Goal: Task Accomplishment & Management: Use online tool/utility

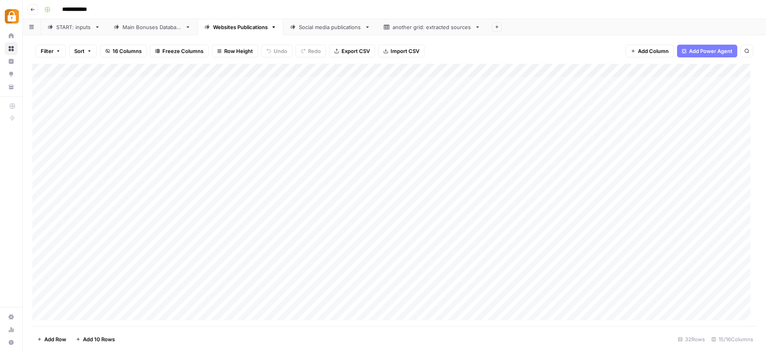
click at [76, 26] on div "START: inputs" at bounding box center [73, 27] width 35 height 8
click at [343, 299] on div "Add Column" at bounding box center [394, 195] width 724 height 262
click at [151, 297] on div "Add Column" at bounding box center [394, 195] width 724 height 262
click at [361, 274] on div "Add Column" at bounding box center [394, 195] width 724 height 262
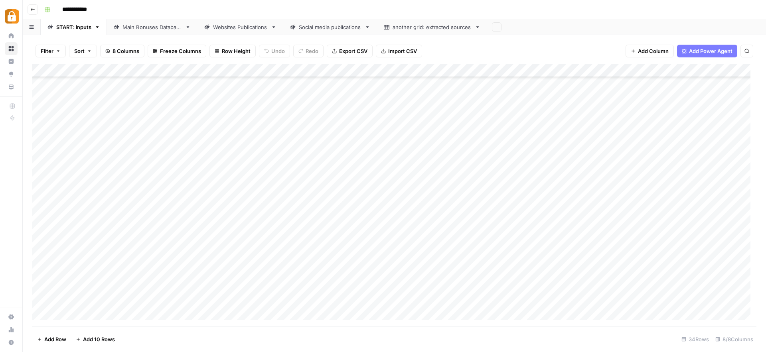
click at [250, 299] on div "Add Column" at bounding box center [394, 195] width 724 height 262
click at [251, 290] on div "Add Column" at bounding box center [394, 195] width 724 height 262
click at [249, 284] on div "Add Column" at bounding box center [394, 195] width 724 height 262
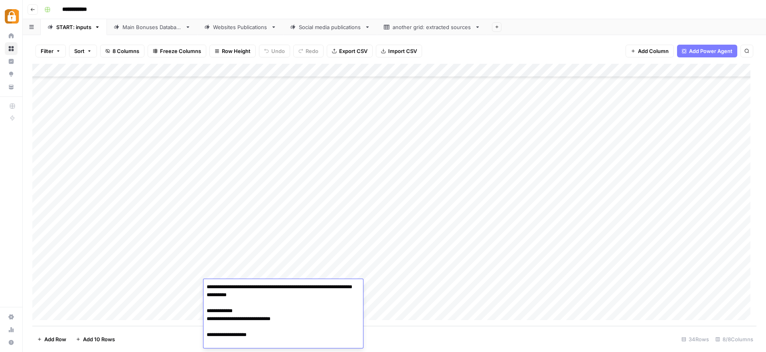
scroll to position [311, 0]
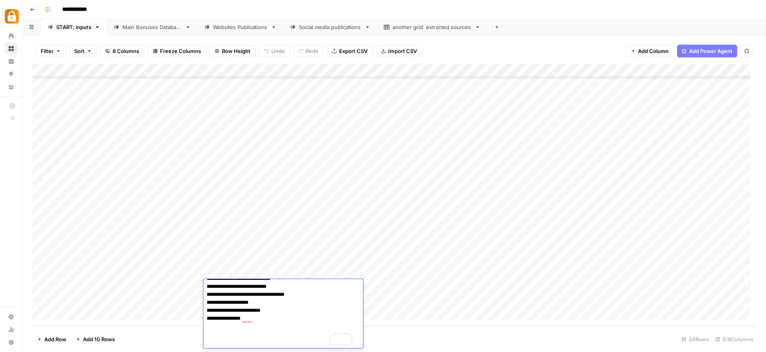
click at [404, 271] on div "Add Column" at bounding box center [394, 195] width 724 height 262
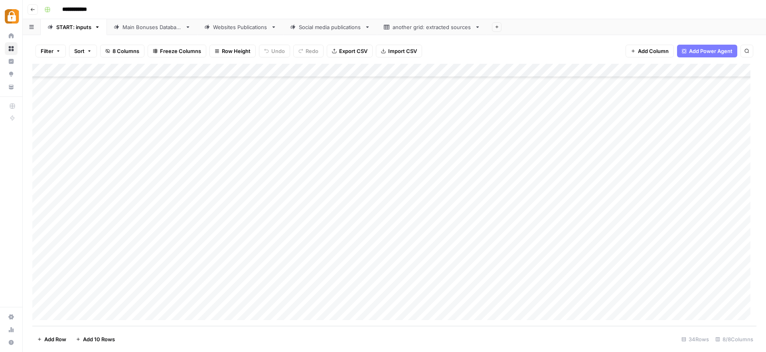
click at [176, 300] on div "Add Column" at bounding box center [394, 195] width 724 height 262
click at [176, 300] on input "text" at bounding box center [176, 302] width 69 height 7
click at [156, 319] on button "[PERSON_NAME]" at bounding box center [168, 318] width 49 height 10
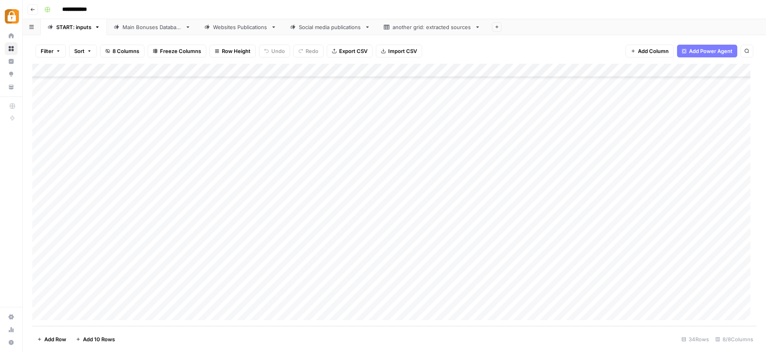
click at [265, 300] on div "Add Column" at bounding box center [394, 195] width 724 height 262
type textarea "**********"
click at [382, 298] on div "Add Column" at bounding box center [394, 195] width 724 height 262
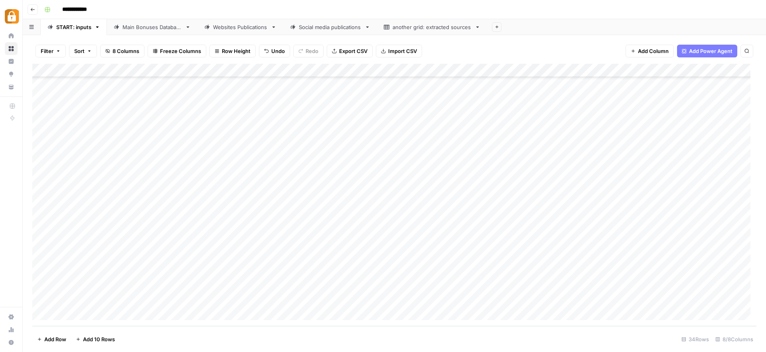
click at [257, 299] on div "Add Column" at bounding box center [394, 195] width 724 height 262
click at [252, 297] on div "Add Column" at bounding box center [394, 195] width 724 height 262
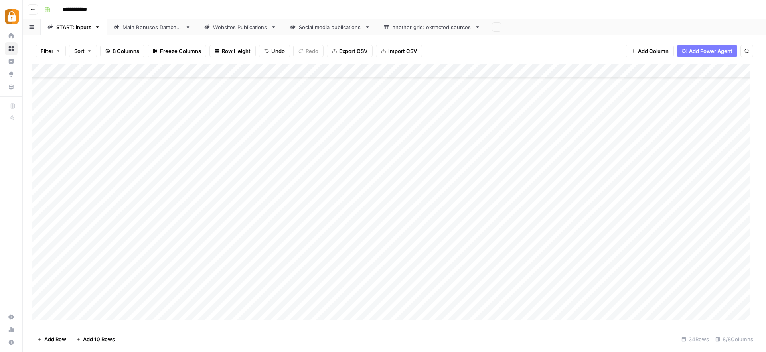
click at [232, 299] on div "Add Column" at bounding box center [394, 195] width 724 height 262
drag, startPoint x: 365, startPoint y: 283, endPoint x: 358, endPoint y: 284, distance: 6.8
click at [365, 283] on div "Add Column" at bounding box center [394, 195] width 724 height 262
click at [239, 285] on div "Add Column" at bounding box center [394, 195] width 724 height 262
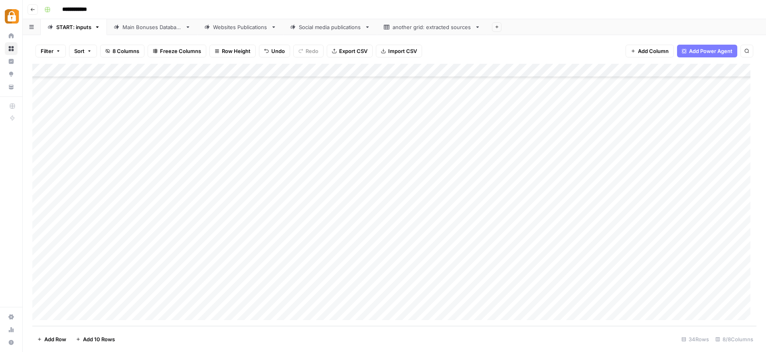
click at [239, 285] on div "Add Column" at bounding box center [394, 195] width 724 height 262
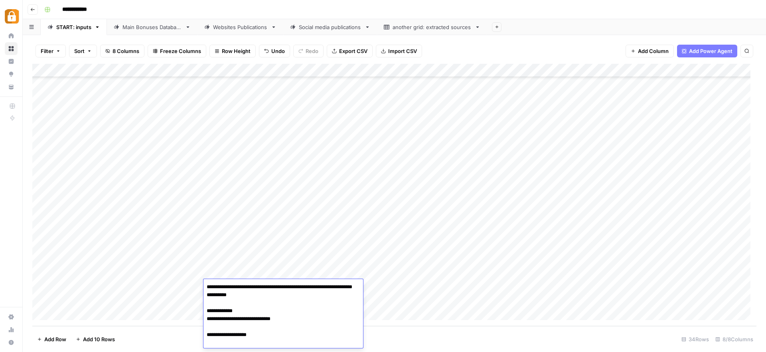
scroll to position [311, 0]
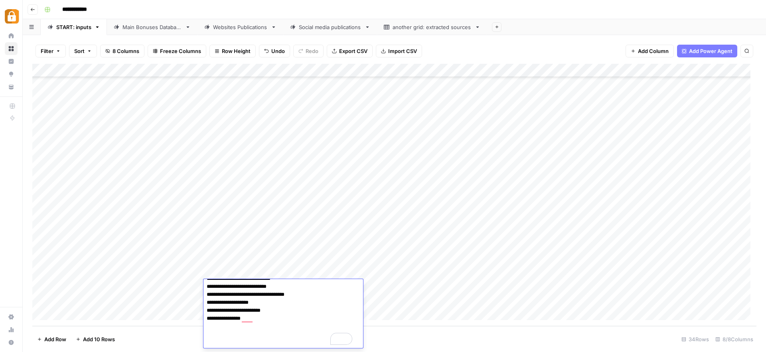
click at [466, 293] on div "Add Column" at bounding box center [394, 195] width 724 height 262
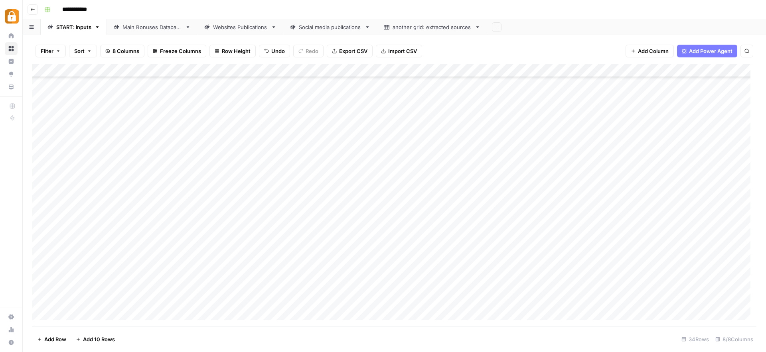
click at [377, 301] on div "Add Column" at bounding box center [394, 195] width 724 height 262
click at [540, 301] on div "Add Column" at bounding box center [394, 195] width 724 height 262
click at [487, 301] on div "Add Column" at bounding box center [394, 195] width 724 height 262
click at [487, 301] on input "text" at bounding box center [484, 302] width 69 height 7
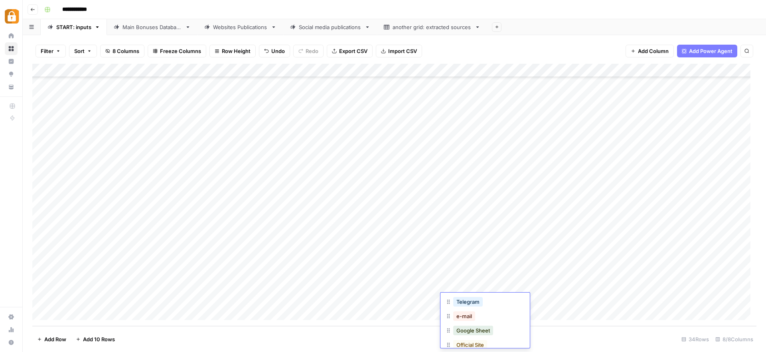
scroll to position [40, 0]
click at [475, 332] on button "Official Site" at bounding box center [470, 334] width 34 height 10
click at [569, 282] on div "Add Column" at bounding box center [394, 195] width 724 height 262
click at [728, 298] on div "Add Column" at bounding box center [394, 195] width 724 height 262
click at [150, 26] on div "Main Bonuses Database" at bounding box center [151, 27] width 59 height 8
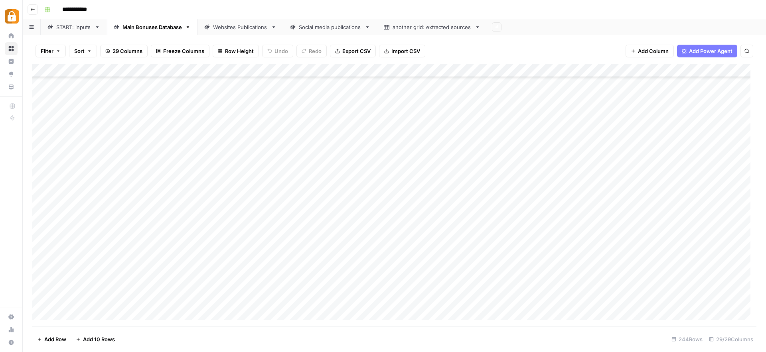
scroll to position [3078, 0]
click at [208, 230] on div "Add Column" at bounding box center [394, 195] width 724 height 262
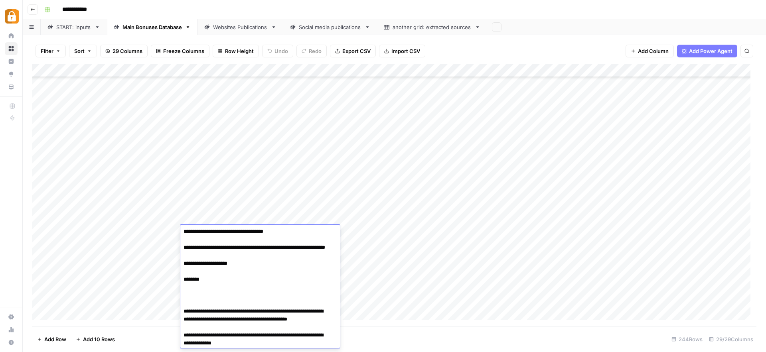
scroll to position [0, 0]
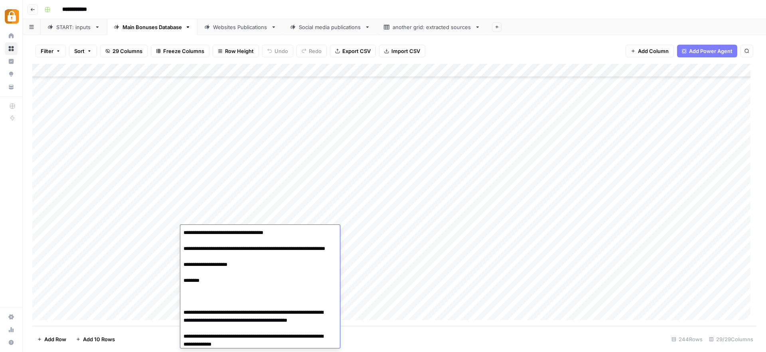
click at [376, 243] on div "Add Column" at bounding box center [394, 195] width 724 height 262
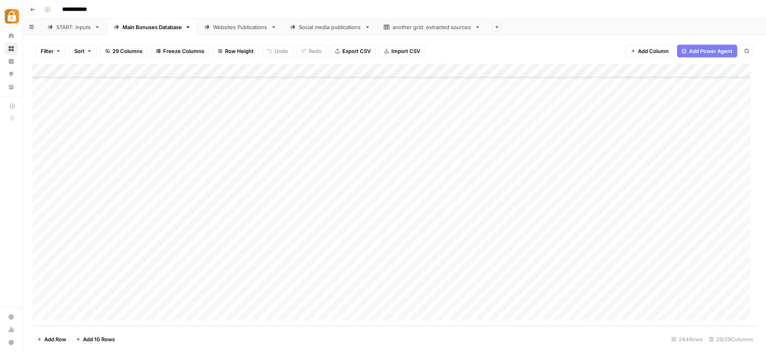
click at [154, 230] on div "Add Column" at bounding box center [394, 195] width 724 height 262
click at [137, 233] on div "Add Column" at bounding box center [394, 195] width 724 height 262
click at [137, 233] on textarea at bounding box center [184, 232] width 128 height 11
click at [143, 230] on textarea "**********" at bounding box center [184, 232] width 128 height 11
type textarea "**********"
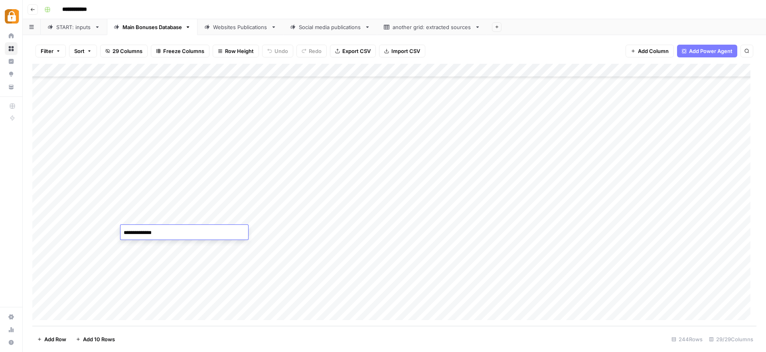
click at [144, 252] on div "Add Column" at bounding box center [394, 195] width 724 height 262
click at [329, 248] on div "Add Column" at bounding box center [394, 195] width 724 height 262
click at [169, 233] on div "Add Column" at bounding box center [394, 195] width 724 height 262
drag, startPoint x: 180, startPoint y: 238, endPoint x: 175, endPoint y: 302, distance: 63.6
click at [175, 302] on div "Add Column" at bounding box center [394, 195] width 724 height 262
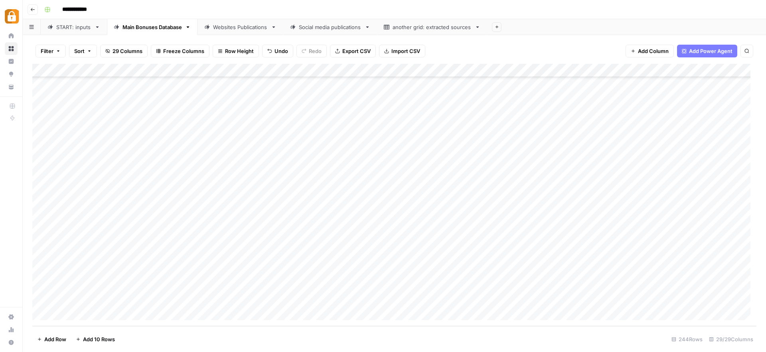
click at [213, 260] on div "Add Column" at bounding box center [394, 195] width 724 height 262
click at [348, 255] on div "Add Column" at bounding box center [394, 195] width 724 height 262
click at [274, 150] on div "Add Column" at bounding box center [394, 195] width 724 height 262
click at [324, 236] on div "Add Column" at bounding box center [394, 195] width 724 height 262
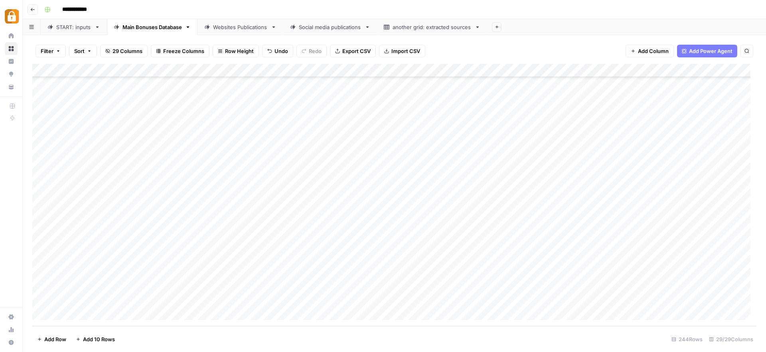
click at [359, 230] on div "Add Column" at bounding box center [394, 195] width 724 height 262
click at [328, 234] on div "Add Column" at bounding box center [394, 195] width 724 height 262
drag, startPoint x: 342, startPoint y: 238, endPoint x: 339, endPoint y: 299, distance: 60.7
click at [339, 299] on div "Add Column" at bounding box center [394, 195] width 724 height 262
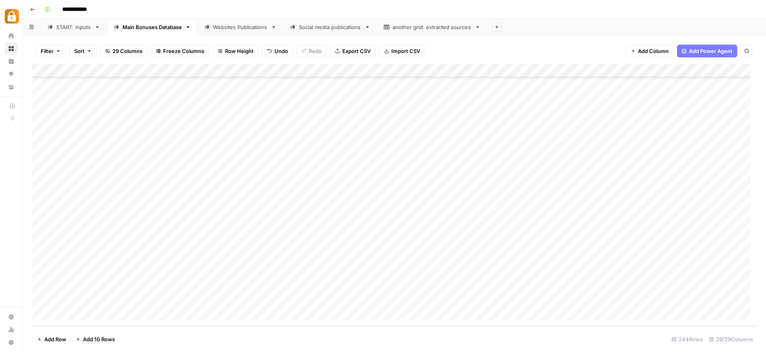
click at [377, 280] on div "Add Column" at bounding box center [394, 195] width 724 height 262
click at [496, 232] on div "Add Column" at bounding box center [394, 195] width 724 height 262
click at [498, 244] on div "Add Column" at bounding box center [394, 195] width 724 height 262
click at [498, 257] on div "Add Column" at bounding box center [394, 195] width 724 height 262
click at [496, 270] on div "Add Column" at bounding box center [394, 195] width 724 height 262
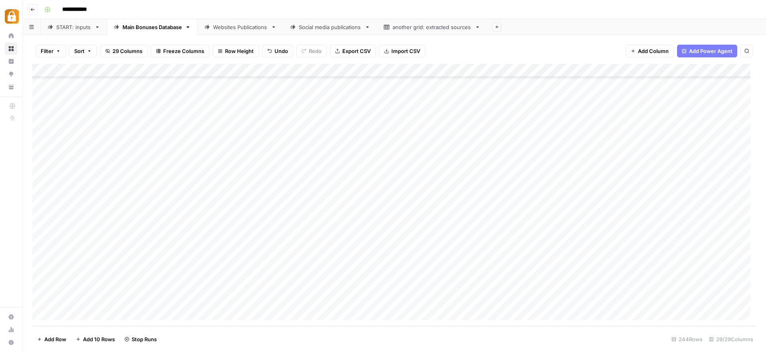
click at [498, 286] on div "Add Column" at bounding box center [394, 195] width 724 height 262
click at [496, 301] on div "Add Column" at bounding box center [394, 195] width 724 height 262
click at [628, 215] on div "Add Column" at bounding box center [394, 195] width 724 height 262
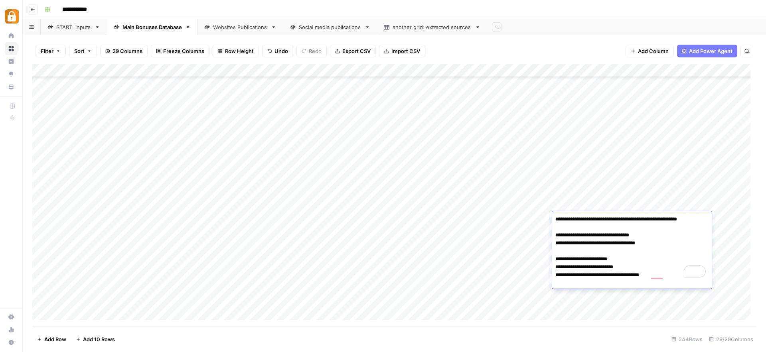
click at [418, 232] on div "Add Column" at bounding box center [394, 195] width 724 height 262
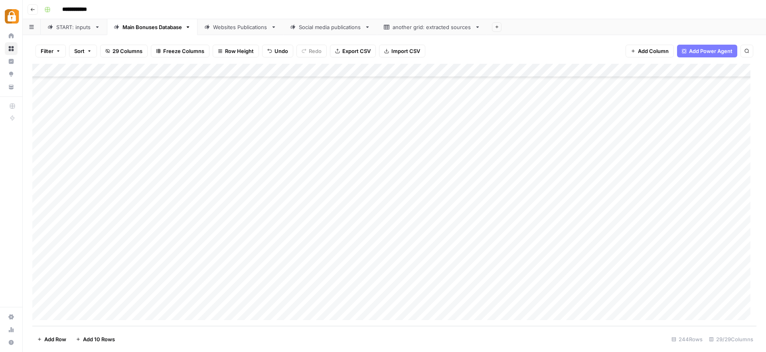
click at [622, 232] on div "Add Column" at bounding box center [394, 195] width 724 height 262
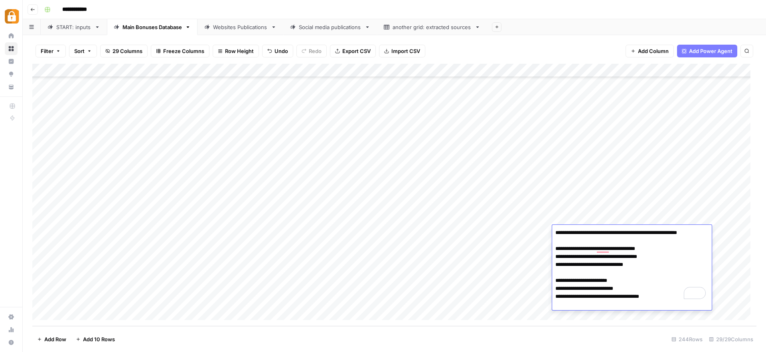
click at [365, 250] on div "Add Column" at bounding box center [394, 195] width 724 height 262
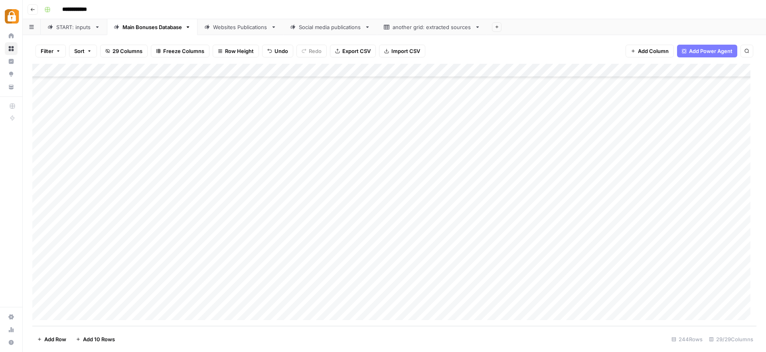
click at [629, 259] on div "Add Column" at bounding box center [394, 195] width 724 height 262
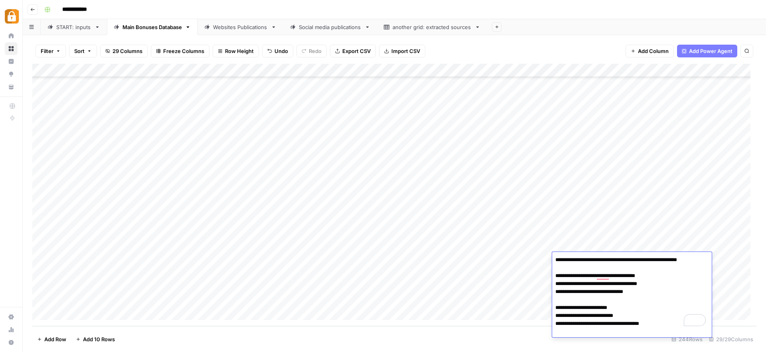
click at [408, 271] on div "Add Column" at bounding box center [394, 195] width 724 height 262
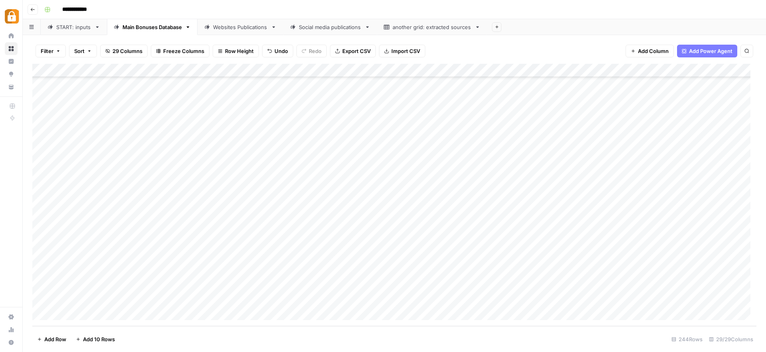
click at [633, 272] on div "Add Column" at bounding box center [394, 195] width 724 height 262
click at [354, 255] on div "Add Column" at bounding box center [394, 195] width 724 height 262
click at [617, 284] on div "Add Column" at bounding box center [394, 195] width 724 height 262
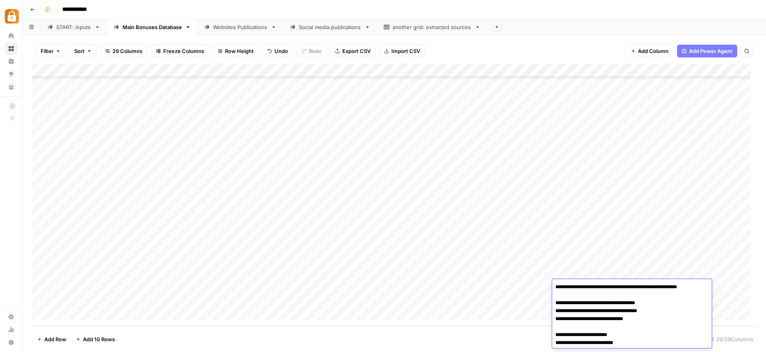
scroll to position [16, 0]
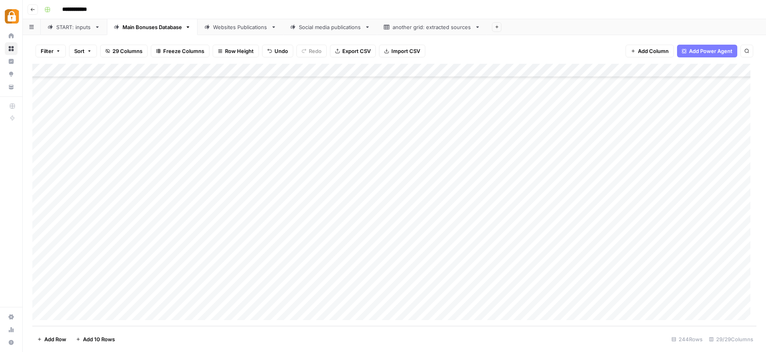
click at [335, 270] on div "Add Column" at bounding box center [394, 195] width 724 height 262
click at [621, 300] on div "Add Column" at bounding box center [394, 195] width 724 height 262
click at [239, 29] on div "Websites Publications" at bounding box center [240, 27] width 55 height 8
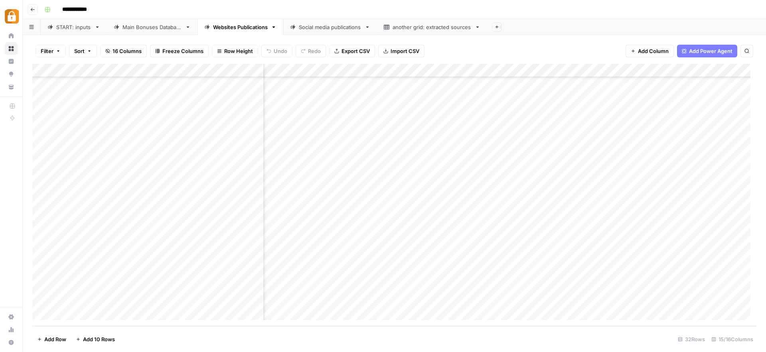
scroll to position [204, 0]
click at [148, 26] on div "Main Bonuses Database" at bounding box center [151, 27] width 59 height 8
click at [43, 232] on div "Add Column" at bounding box center [394, 195] width 724 height 262
click at [249, 30] on div "Websites Publications" at bounding box center [240, 27] width 55 height 8
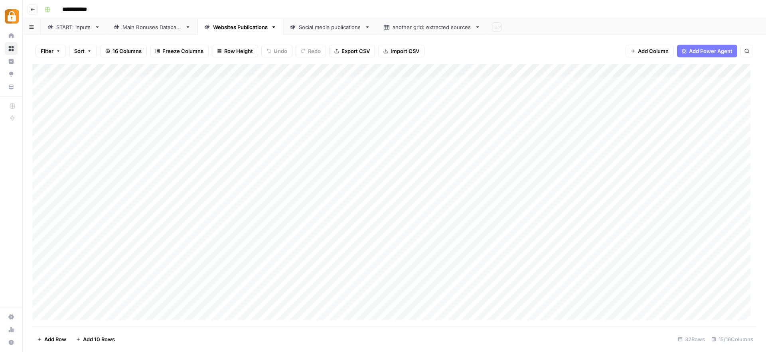
scroll to position [204, 0]
click at [74, 28] on div "START: inputs" at bounding box center [73, 27] width 35 height 8
click at [226, 31] on link "Websites Publications" at bounding box center [240, 27] width 86 height 16
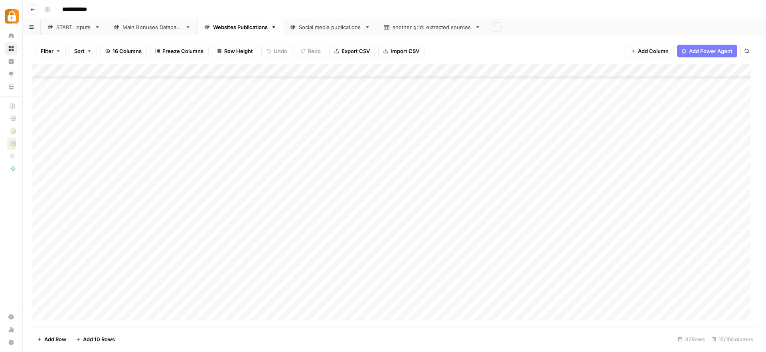
click at [162, 232] on div "Add Column" at bounding box center [394, 195] width 724 height 262
click at [173, 299] on div "Add Column" at bounding box center [394, 195] width 724 height 262
click at [242, 299] on div "Add Column" at bounding box center [394, 195] width 724 height 262
click at [134, 26] on div "Main Bonuses Database" at bounding box center [151, 27] width 59 height 8
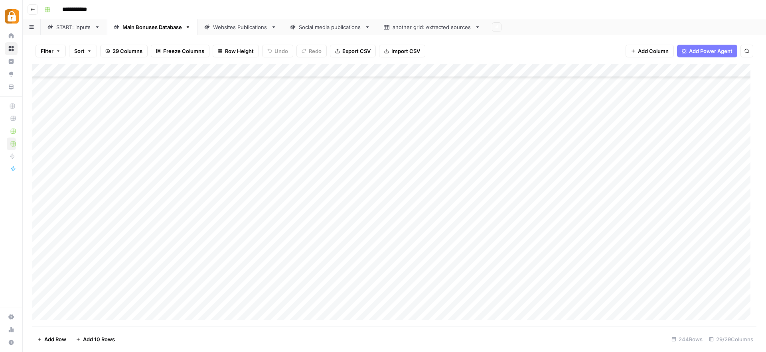
click at [140, 249] on div "Add Column" at bounding box center [394, 195] width 724 height 262
click at [239, 28] on div "Websites Publications" at bounding box center [240, 27] width 55 height 8
click at [218, 299] on div "Add Column" at bounding box center [394, 195] width 724 height 262
click at [299, 284] on div "Add Column" at bounding box center [394, 195] width 724 height 262
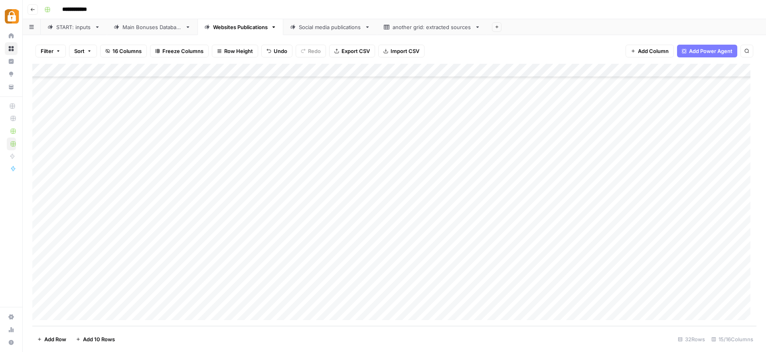
click at [299, 284] on div "Add Column" at bounding box center [394, 195] width 724 height 262
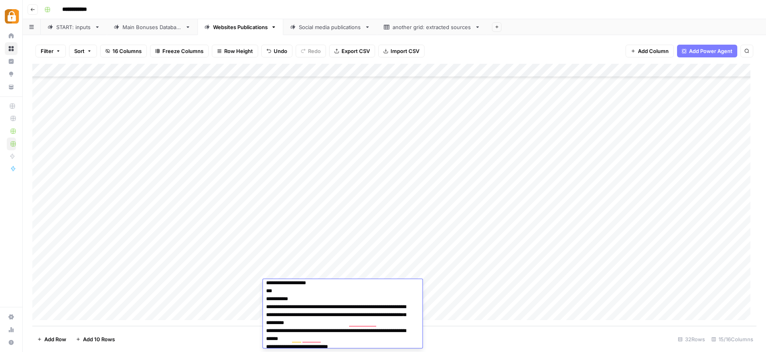
scroll to position [88, 0]
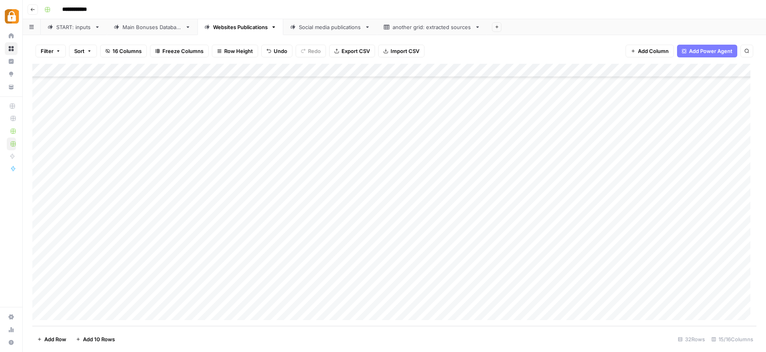
click at [455, 304] on div "Add Column" at bounding box center [394, 195] width 724 height 262
click at [325, 301] on div "Add Column" at bounding box center [394, 195] width 724 height 262
click at [149, 25] on div "Main Bonuses Database" at bounding box center [151, 27] width 59 height 8
click at [213, 232] on div "Add Column" at bounding box center [394, 195] width 724 height 262
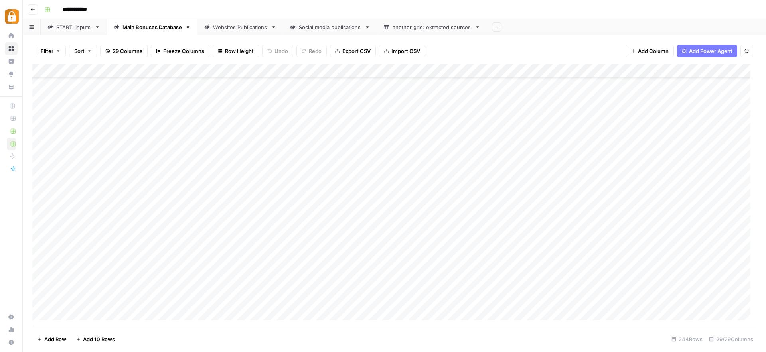
click at [213, 232] on div "Add Column" at bounding box center [394, 195] width 724 height 262
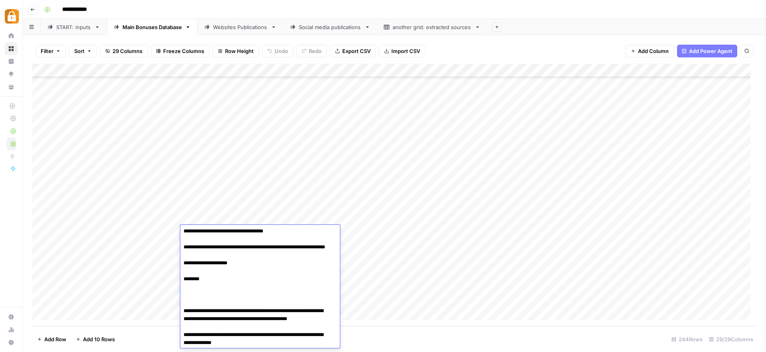
scroll to position [0, 0]
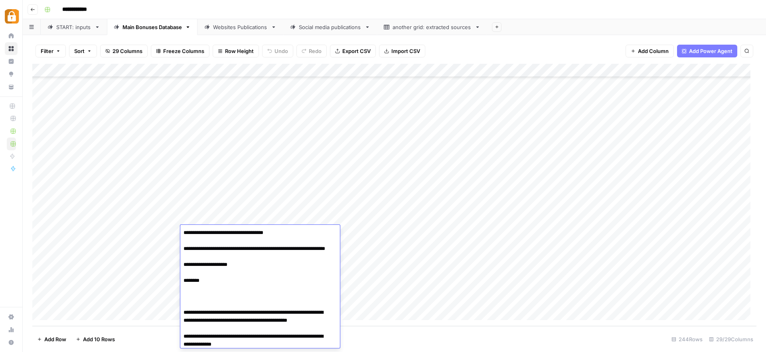
click at [371, 234] on div "Add Column" at bounding box center [394, 195] width 724 height 262
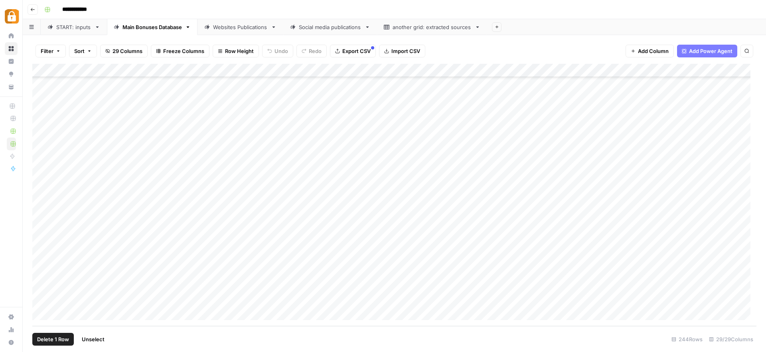
click at [41, 232] on div "Add Column" at bounding box center [394, 195] width 724 height 262
click at [638, 232] on div "Add Column" at bounding box center [394, 195] width 724 height 262
type textarea "*"
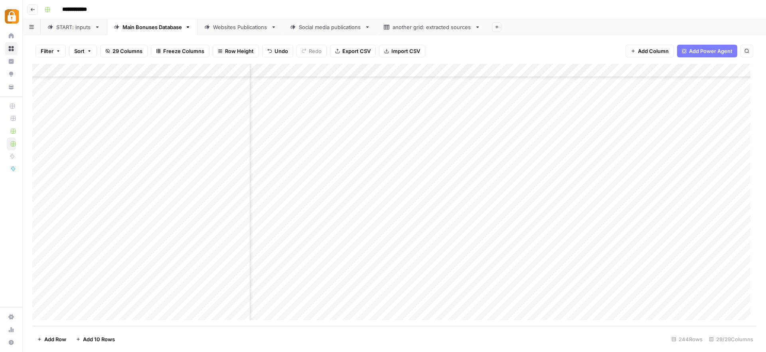
click at [558, 232] on div "Add Column" at bounding box center [394, 195] width 724 height 262
drag, startPoint x: 559, startPoint y: 232, endPoint x: 528, endPoint y: 232, distance: 31.1
click at [526, 232] on textarea "**********" at bounding box center [563, 232] width 128 height 11
type textarea "*******"
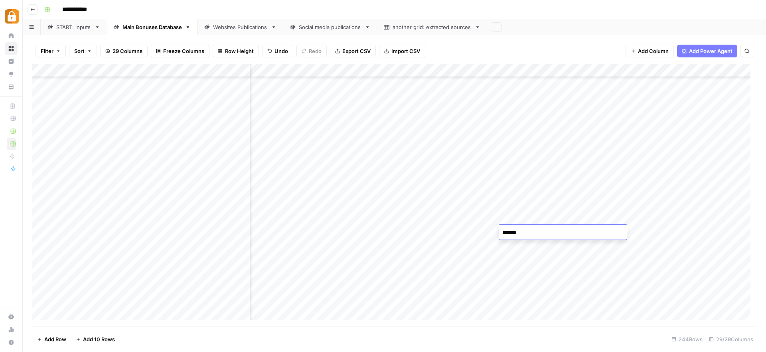
click at [463, 208] on div "Add Column" at bounding box center [394, 195] width 724 height 262
click at [256, 29] on div "Websites Publications" at bounding box center [240, 27] width 55 height 8
click at [296, 298] on div "Add Column" at bounding box center [394, 195] width 724 height 262
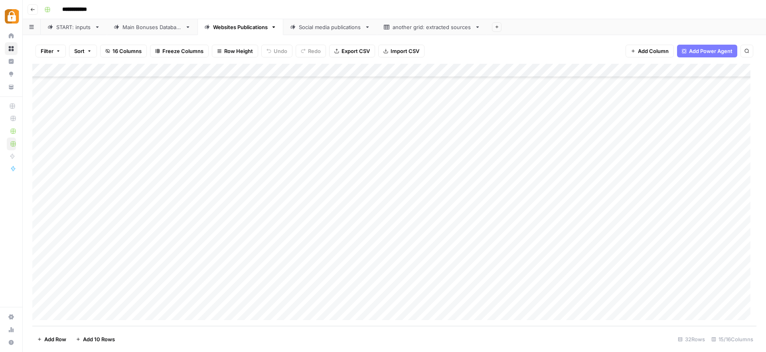
click at [147, 28] on div "Main Bonuses Database" at bounding box center [151, 27] width 59 height 8
click at [222, 233] on div "Add Column" at bounding box center [394, 195] width 724 height 262
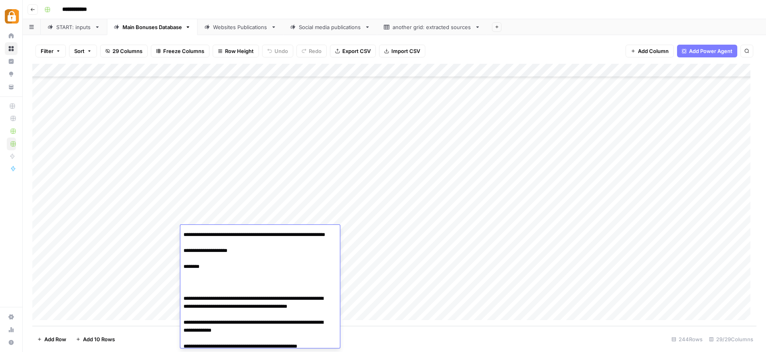
scroll to position [50, 0]
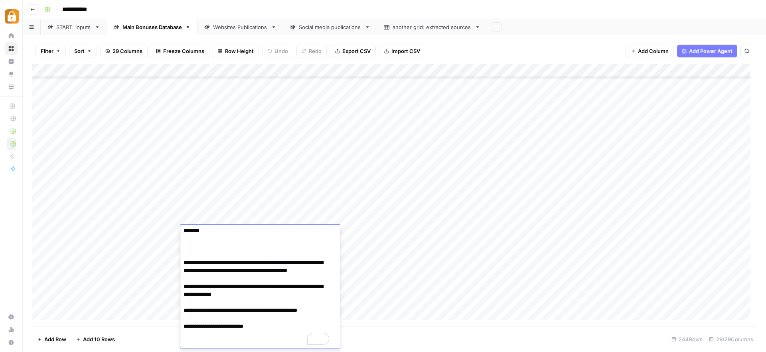
drag, startPoint x: 183, startPoint y: 233, endPoint x: 284, endPoint y: 349, distance: 153.0
click at [284, 349] on body "**********" at bounding box center [383, 176] width 766 height 352
click at [416, 231] on div "Add Column" at bounding box center [394, 195] width 724 height 262
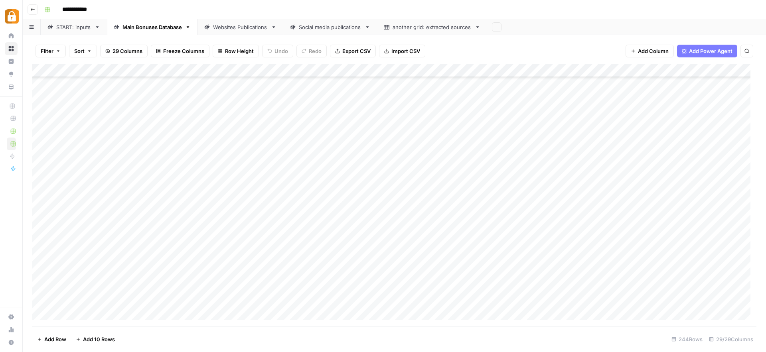
click at [250, 25] on div "Websites Publications" at bounding box center [240, 27] width 55 height 8
click at [307, 299] on div "Add Column" at bounding box center [394, 195] width 724 height 262
click at [308, 299] on div "Add Column" at bounding box center [394, 195] width 724 height 262
type textarea "**********"
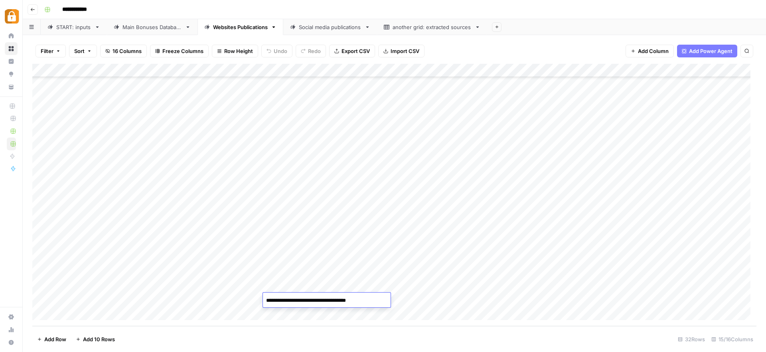
scroll to position [115, 0]
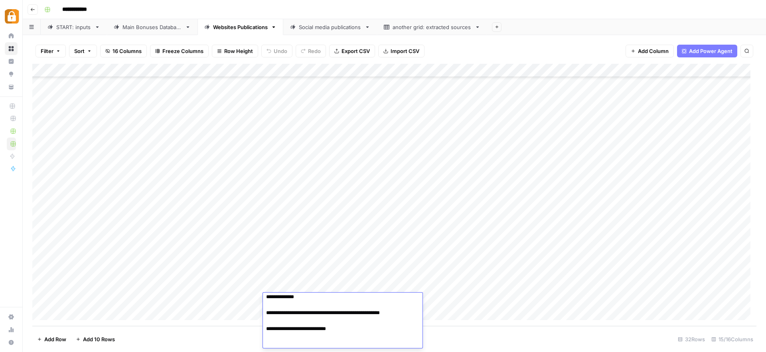
click at [456, 301] on div "Add Column" at bounding box center [394, 195] width 724 height 262
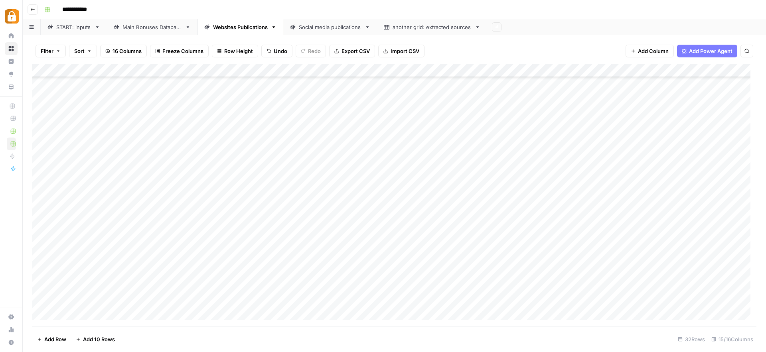
click at [554, 286] on div "Add Column" at bounding box center [394, 195] width 724 height 262
click at [441, 297] on div "Add Column" at bounding box center [394, 195] width 724 height 262
click at [538, 299] on div "Add Column" at bounding box center [394, 195] width 724 height 262
click at [666, 299] on div "Add Column" at bounding box center [394, 195] width 724 height 262
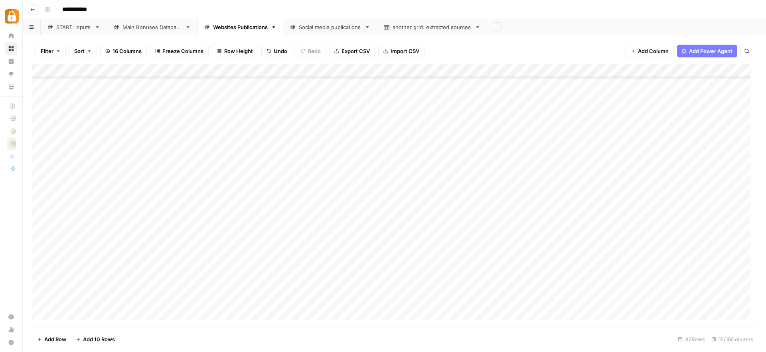
click at [661, 299] on div "Add Column" at bounding box center [394, 195] width 724 height 262
click at [683, 329] on div "bonus_type_input_value can't be blank" at bounding box center [700, 327] width 98 height 8
click at [148, 21] on link "Main Bonuses Database" at bounding box center [152, 27] width 91 height 16
click at [148, 27] on div "Main Bonuses Database" at bounding box center [151, 27] width 59 height 8
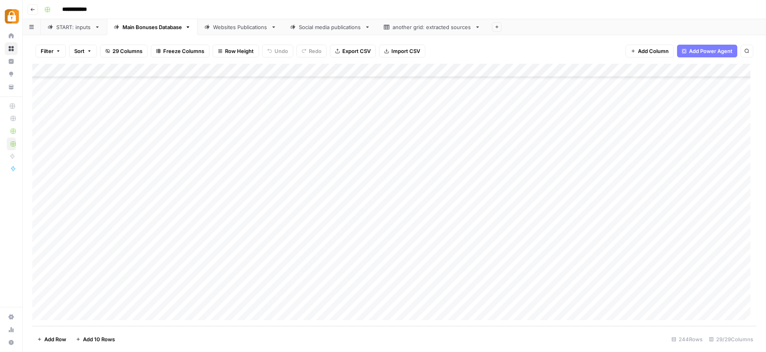
scroll to position [3078, 0]
click at [41, 232] on div "Add Column" at bounding box center [394, 195] width 724 height 262
click at [232, 28] on div "Websites Publications" at bounding box center [240, 27] width 55 height 8
click at [513, 298] on div "Add Column" at bounding box center [394, 195] width 724 height 262
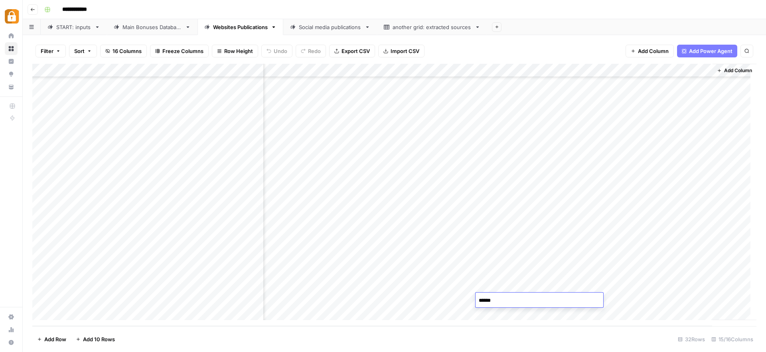
type textarea "*******"
click at [462, 294] on div "Add Column" at bounding box center [394, 195] width 724 height 262
click at [673, 299] on div "Add Column" at bounding box center [394, 195] width 724 height 262
click at [282, 298] on div "Add Column" at bounding box center [394, 195] width 724 height 262
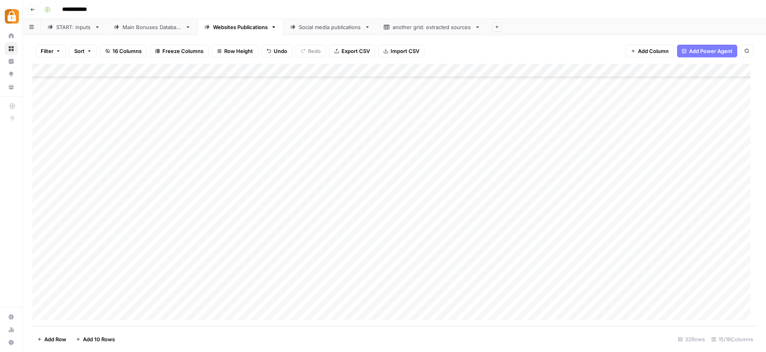
click at [282, 298] on div "Add Column" at bounding box center [394, 195] width 724 height 262
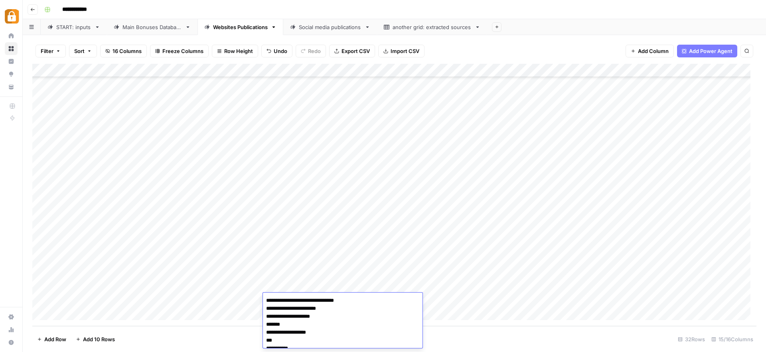
scroll to position [102, 0]
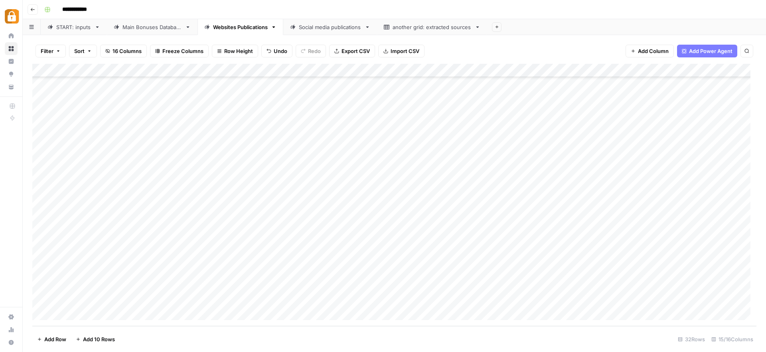
click at [502, 300] on div "Add Column" at bounding box center [394, 195] width 724 height 262
click at [331, 301] on div "Add Column" at bounding box center [394, 195] width 724 height 262
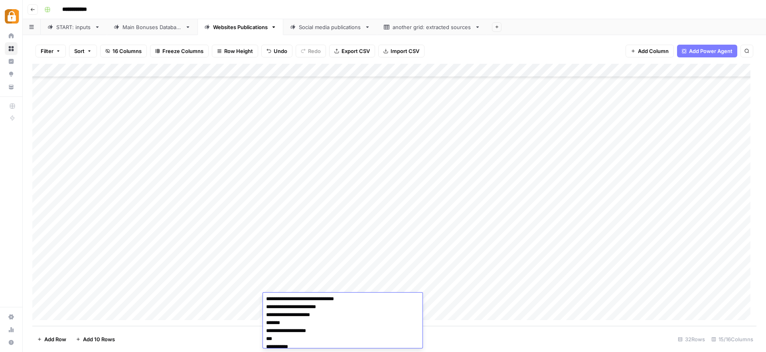
scroll to position [0, 0]
click at [458, 300] on div "Add Column" at bounding box center [394, 195] width 724 height 262
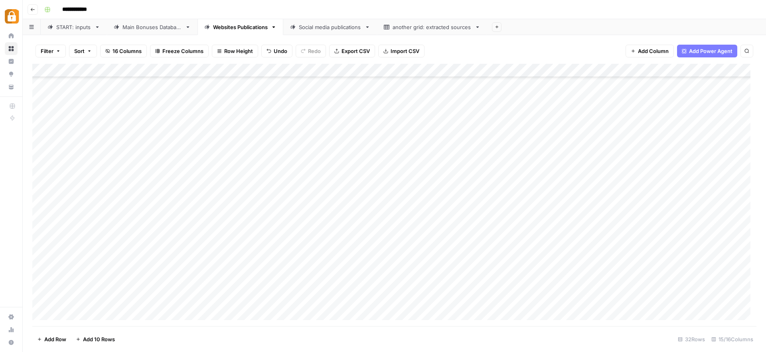
scroll to position [204, 0]
click at [143, 20] on link "Main Bonuses Database" at bounding box center [152, 27] width 91 height 16
click at [144, 26] on div "Main Bonuses Database" at bounding box center [151, 27] width 59 height 8
click at [40, 231] on div "Add Column" at bounding box center [394, 195] width 724 height 262
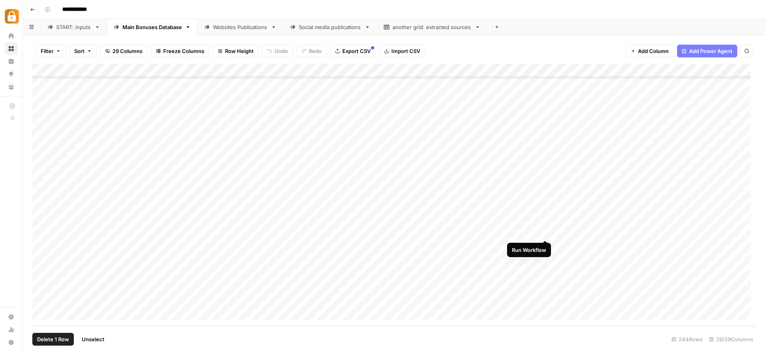
click at [617, 233] on div "Add Column" at bounding box center [394, 195] width 724 height 262
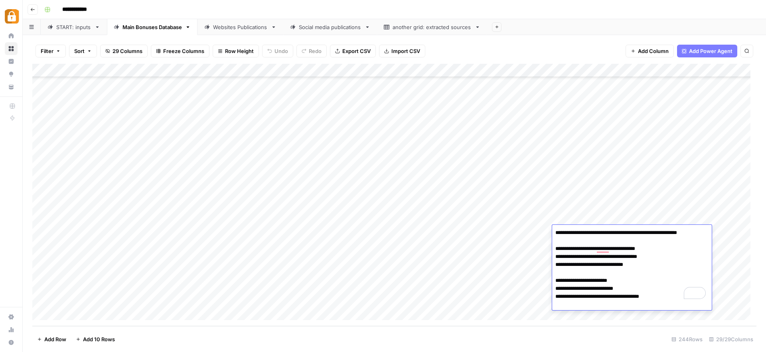
click at [352, 268] on div "Add Column" at bounding box center [394, 195] width 724 height 262
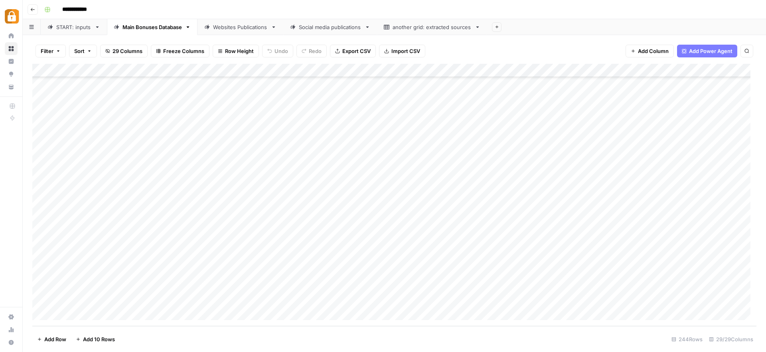
click at [238, 25] on div "Websites Publications" at bounding box center [240, 27] width 55 height 8
click at [40, 299] on div "Add Column" at bounding box center [394, 195] width 724 height 262
click at [55, 340] on span "Delete 1 Row" at bounding box center [53, 339] width 32 height 8
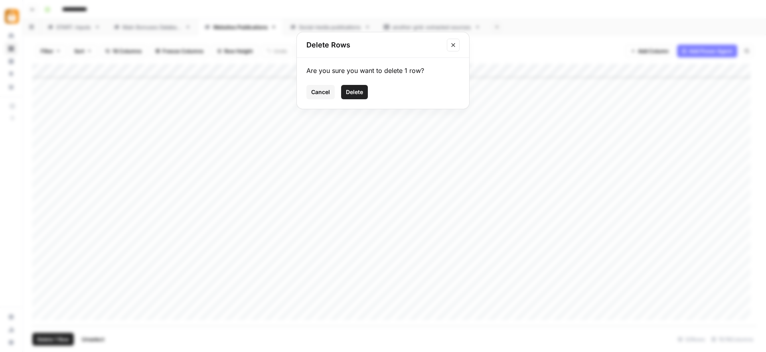
click at [346, 93] on span "Delete" at bounding box center [354, 92] width 17 height 8
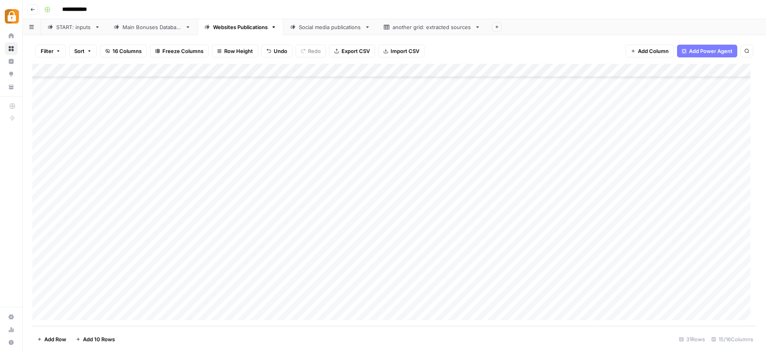
click at [151, 31] on link "Main Bonuses Database" at bounding box center [152, 27] width 91 height 16
click at [69, 30] on div "START: inputs" at bounding box center [73, 27] width 35 height 8
click at [394, 299] on div "Add Column" at bounding box center [394, 195] width 724 height 262
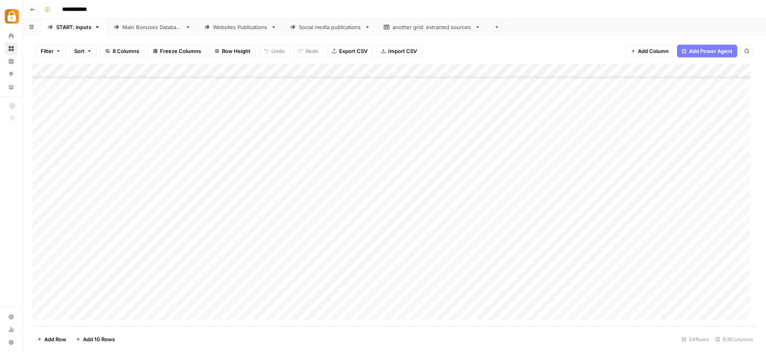
click at [262, 300] on div "Add Column" at bounding box center [394, 195] width 724 height 262
click at [587, 286] on div "Add Column" at bounding box center [394, 195] width 724 height 262
click at [541, 299] on div "Add Column" at bounding box center [394, 195] width 724 height 262
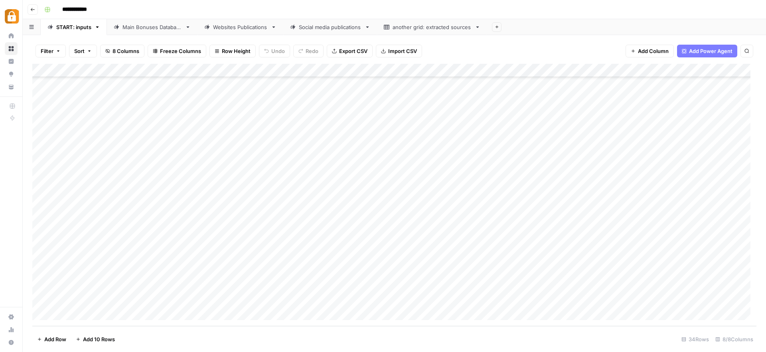
click at [41, 300] on div "Add Column" at bounding box center [394, 195] width 724 height 262
click at [51, 343] on button "Delete 1 Row" at bounding box center [52, 339] width 41 height 13
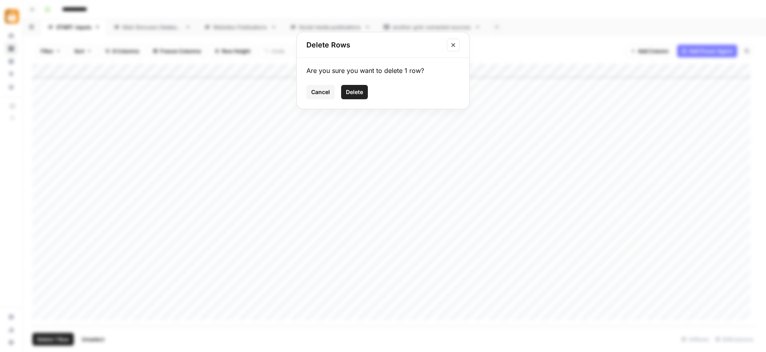
click at [351, 92] on span "Delete" at bounding box center [354, 92] width 17 height 8
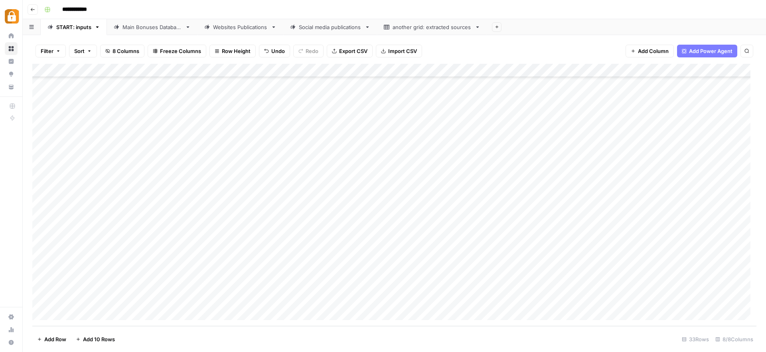
click at [67, 313] on div "Add Column" at bounding box center [394, 195] width 724 height 262
click at [197, 300] on div "Add Column" at bounding box center [394, 195] width 724 height 262
click at [179, 302] on div "Add Column" at bounding box center [394, 195] width 724 height 262
click at [179, 302] on input "text" at bounding box center [176, 302] width 69 height 7
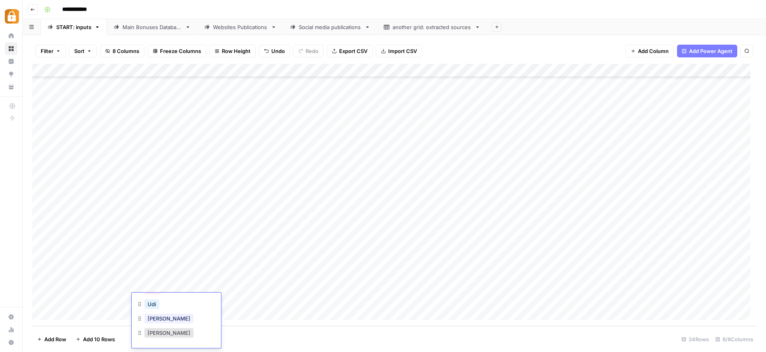
scroll to position [85, 0]
click at [155, 319] on button "[PERSON_NAME]" at bounding box center [168, 318] width 49 height 10
click at [288, 299] on div "Add Column" at bounding box center [394, 195] width 724 height 262
click at [240, 301] on div "Add Column" at bounding box center [394, 195] width 724 height 262
click at [240, 301] on textarea at bounding box center [267, 300] width 128 height 11
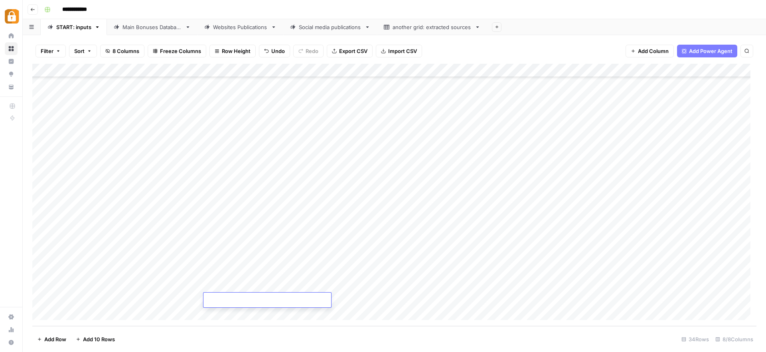
type textarea "**********"
click at [392, 294] on div "Add Column" at bounding box center [394, 195] width 724 height 262
click at [272, 299] on div "Add Column" at bounding box center [394, 195] width 724 height 262
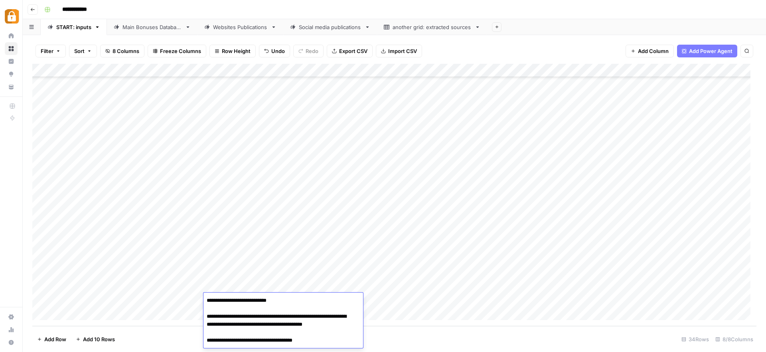
drag, startPoint x: 293, startPoint y: 301, endPoint x: 265, endPoint y: 299, distance: 27.9
drag, startPoint x: 207, startPoint y: 316, endPoint x: 350, endPoint y: 317, distance: 142.4
drag, startPoint x: 238, startPoint y: 324, endPoint x: 208, endPoint y: 315, distance: 31.6
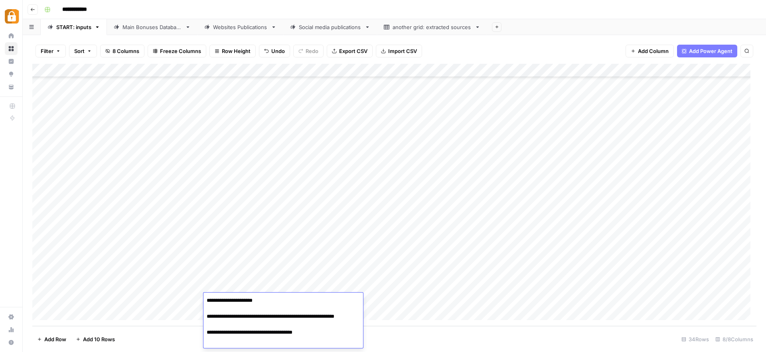
type textarea "**********"
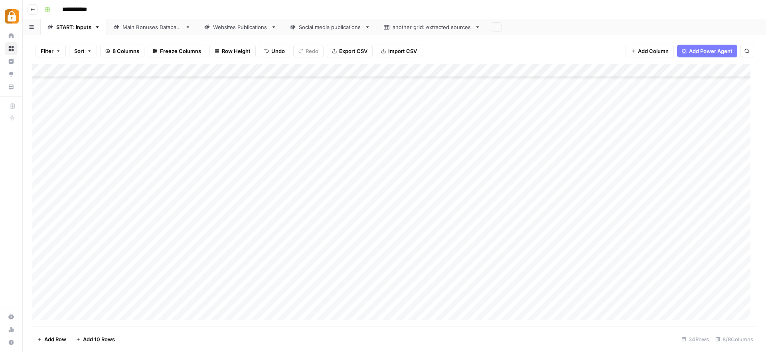
click at [486, 304] on div "Add Column" at bounding box center [394, 195] width 724 height 262
click at [463, 301] on div "Add Column" at bounding box center [394, 195] width 724 height 262
click at [463, 301] on input "text" at bounding box center [484, 302] width 69 height 7
click at [475, 336] on button "Official Site" at bounding box center [470, 336] width 34 height 10
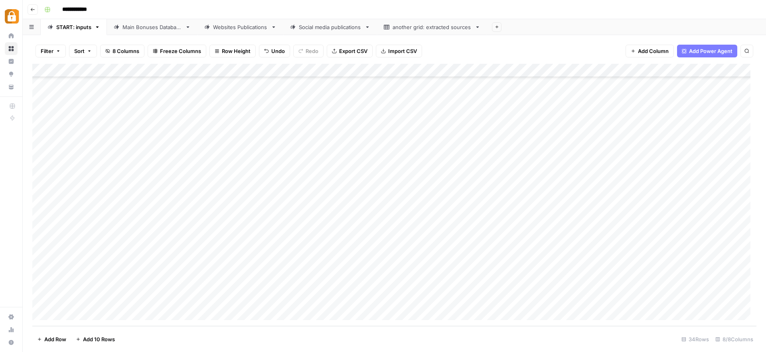
click at [729, 298] on div "Add Column" at bounding box center [394, 195] width 724 height 262
click at [158, 29] on div "Main Bonuses Database" at bounding box center [151, 27] width 59 height 8
click at [43, 299] on div "Add Column" at bounding box center [394, 195] width 724 height 262
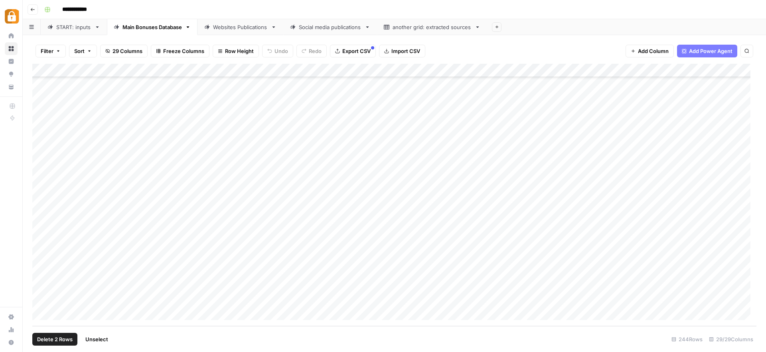
drag, startPoint x: 40, startPoint y: 287, endPoint x: 41, endPoint y: 282, distance: 4.9
click at [41, 287] on div "Add Column" at bounding box center [394, 195] width 724 height 262
click at [41, 272] on div "Add Column" at bounding box center [394, 195] width 724 height 262
click at [39, 258] on div "Add Column" at bounding box center [394, 195] width 724 height 262
click at [39, 244] on div "Add Column" at bounding box center [394, 195] width 724 height 262
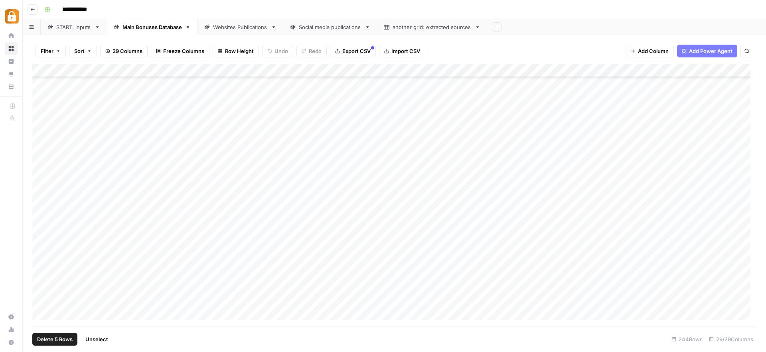
click at [39, 236] on div "Add Column" at bounding box center [394, 195] width 724 height 262
click at [53, 337] on span "Delete 6 Rows" at bounding box center [54, 339] width 35 height 8
click at [358, 92] on span "Delete" at bounding box center [354, 92] width 17 height 8
click at [81, 25] on div "START: inputs" at bounding box center [73, 27] width 35 height 8
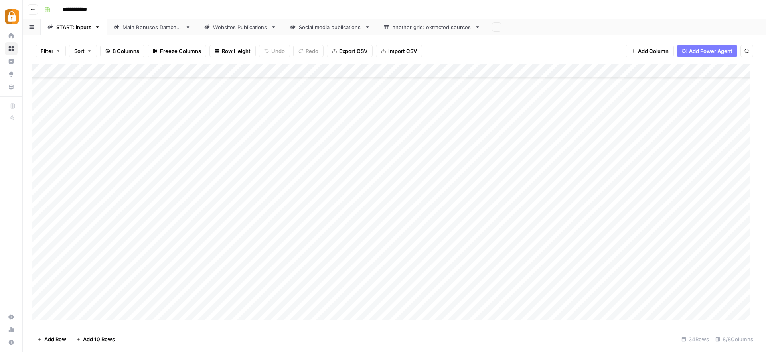
scroll to position [231, 0]
click at [150, 27] on div "Main Bonuses Database" at bounding box center [151, 27] width 59 height 8
click at [215, 231] on div "Add Column" at bounding box center [394, 195] width 724 height 262
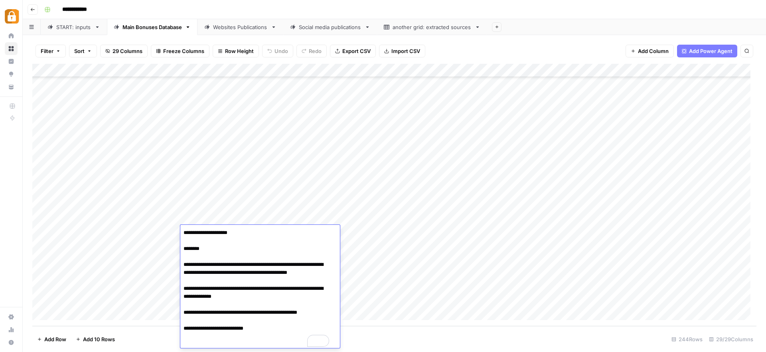
scroll to position [34, 0]
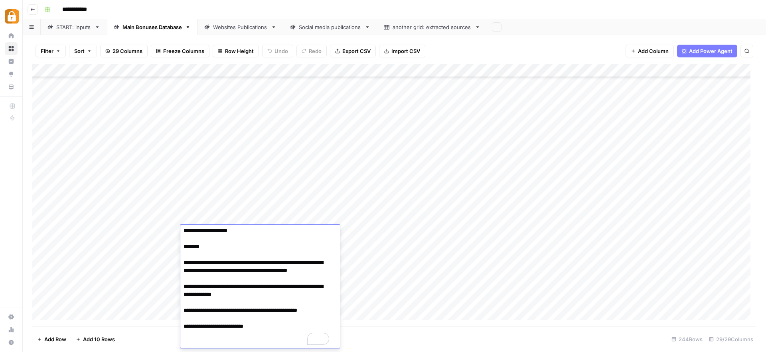
click at [395, 234] on div "Add Column" at bounding box center [394, 195] width 724 height 262
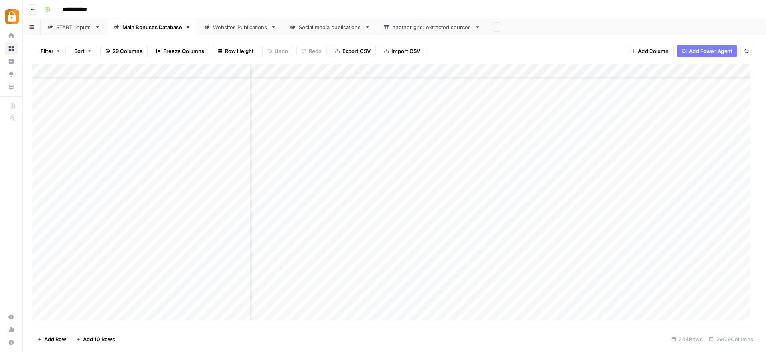
scroll to position [3078, 263]
click at [546, 233] on div "Add Column" at bounding box center [394, 195] width 724 height 262
click at [548, 232] on div "Add Column" at bounding box center [394, 195] width 724 height 262
click at [548, 232] on textarea "***" at bounding box center [593, 232] width 128 height 11
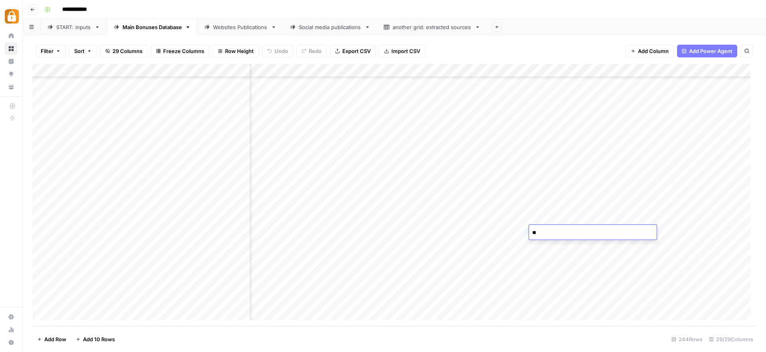
type textarea "*"
click at [481, 232] on div "Add Column" at bounding box center [394, 195] width 724 height 262
click at [464, 232] on div "Add Column" at bounding box center [394, 195] width 724 height 262
click at [464, 232] on textarea "**********" at bounding box center [470, 232] width 128 height 11
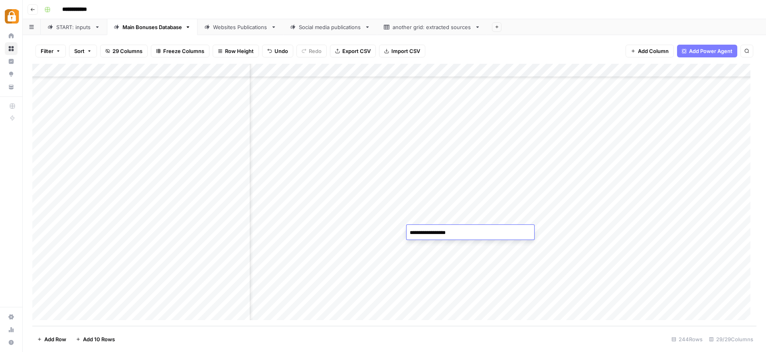
drag, startPoint x: 464, startPoint y: 232, endPoint x: 433, endPoint y: 232, distance: 31.1
click at [433, 232] on textarea "**********" at bounding box center [470, 232] width 128 height 11
type textarea "*******"
click at [564, 230] on div "Add Column" at bounding box center [394, 195] width 724 height 262
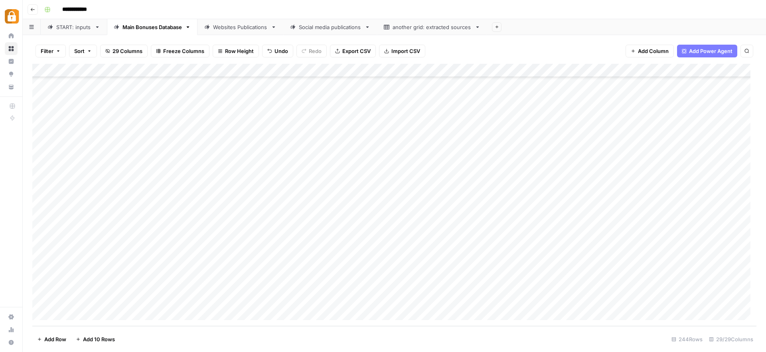
click at [213, 232] on div "Add Column" at bounding box center [394, 195] width 724 height 262
click at [654, 233] on div "Add Column" at bounding box center [394, 195] width 724 height 262
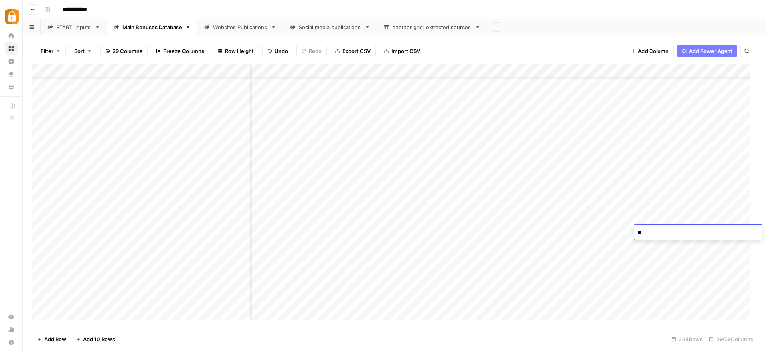
type textarea "***"
click at [561, 233] on div "Add Column" at bounding box center [394, 195] width 724 height 262
click at [560, 233] on div "Add Column" at bounding box center [394, 195] width 724 height 262
type textarea "********"
click at [538, 260] on div "Add Column" at bounding box center [394, 195] width 724 height 262
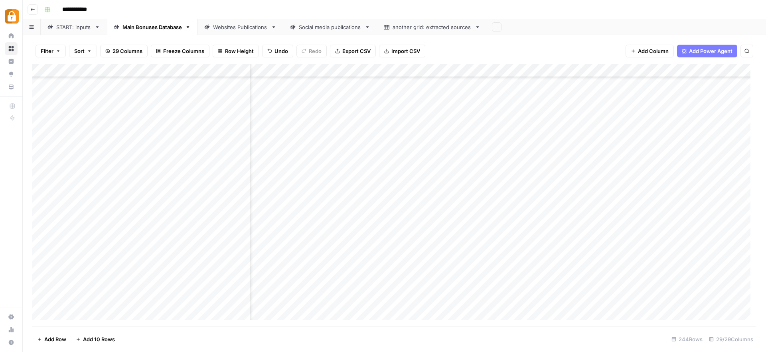
click at [539, 260] on div "Add Column" at bounding box center [394, 195] width 724 height 262
click at [539, 260] on textarea "**********" at bounding box center [584, 259] width 128 height 11
click at [547, 258] on textarea "**********" at bounding box center [584, 259] width 128 height 11
drag, startPoint x: 549, startPoint y: 259, endPoint x: 517, endPoint y: 260, distance: 32.3
click at [518, 258] on body "**********" at bounding box center [383, 176] width 766 height 352
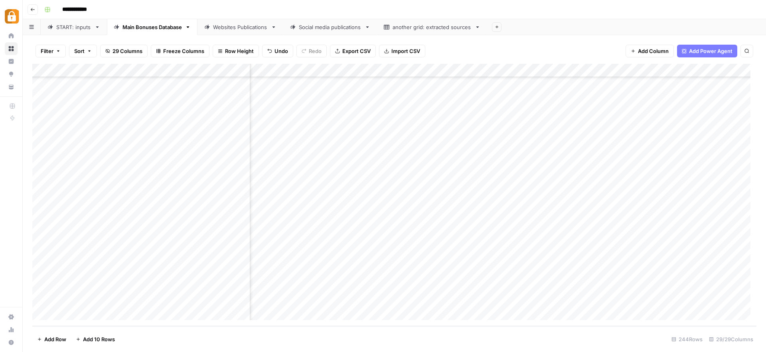
click at [562, 234] on div "Add Column" at bounding box center [394, 195] width 724 height 262
type textarea "**********"
click at [568, 244] on div "Add Column" at bounding box center [394, 195] width 724 height 262
click at [597, 266] on div "Add Column" at bounding box center [394, 195] width 724 height 262
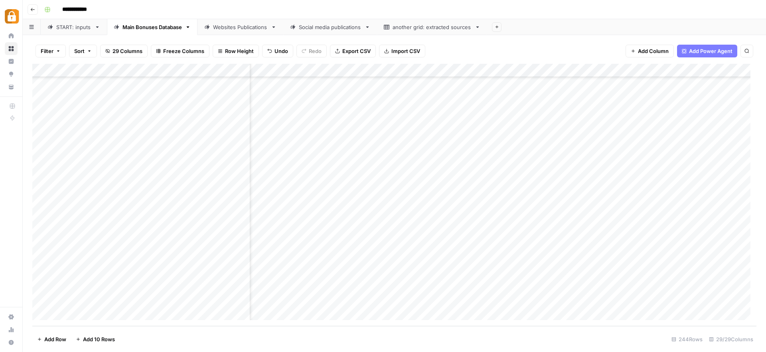
scroll to position [3078, 0]
click at [39, 232] on div "Add Column" at bounding box center [394, 195] width 724 height 262
click at [501, 232] on div "Add Column" at bounding box center [394, 195] width 724 height 262
click at [629, 232] on div "Add Column" at bounding box center [394, 195] width 724 height 262
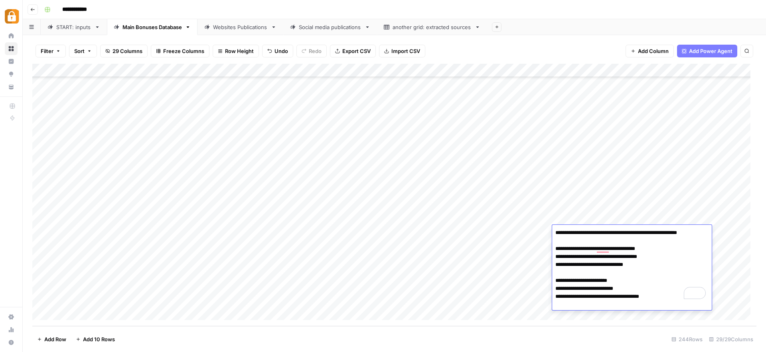
click at [368, 231] on div "Add Column" at bounding box center [394, 195] width 724 height 262
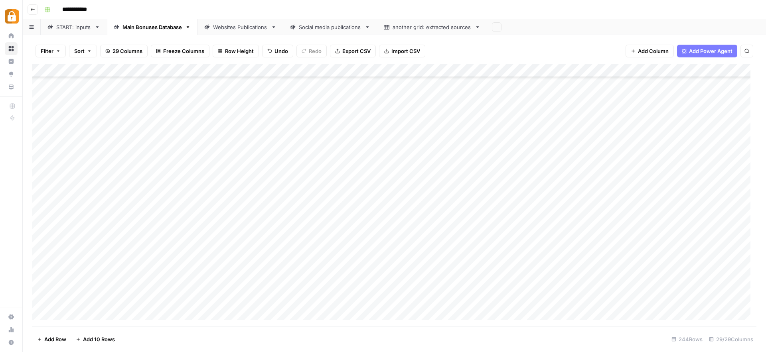
click at [238, 27] on div "Websites Publications" at bounding box center [240, 27] width 55 height 8
click at [153, 28] on div "Main Bonuses Database" at bounding box center [151, 27] width 59 height 8
click at [255, 29] on div "Websites Publications" at bounding box center [240, 27] width 55 height 8
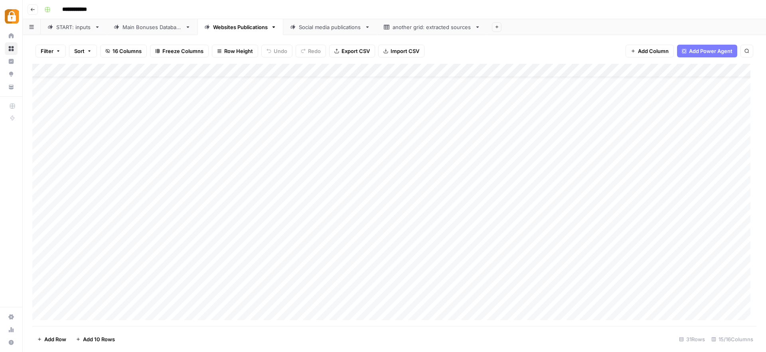
scroll to position [190, 0]
click at [166, 22] on link "Main Bonuses Database" at bounding box center [152, 27] width 91 height 16
click at [163, 299] on div "Add Column" at bounding box center [394, 195] width 724 height 262
click at [236, 26] on div "Websites Publications" at bounding box center [240, 27] width 55 height 8
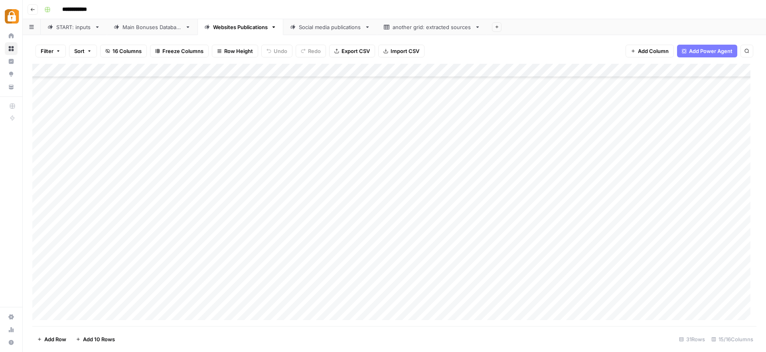
scroll to position [190, 0]
click at [222, 313] on div "Add Column" at bounding box center [394, 195] width 724 height 262
type textarea "**********"
click at [158, 24] on div "Main Bonuses Database" at bounding box center [151, 27] width 59 height 8
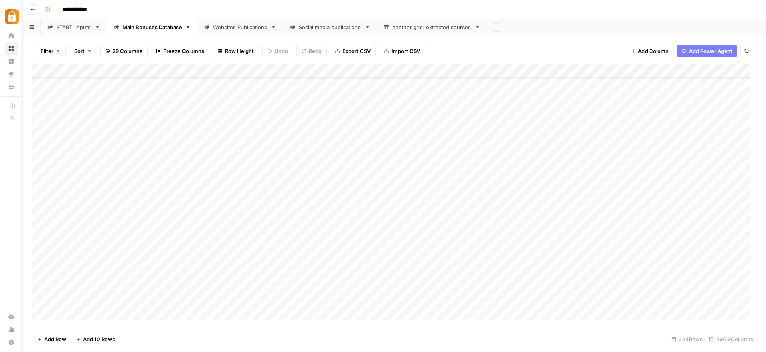
scroll to position [3078, 0]
click at [211, 229] on div "Add Column" at bounding box center [394, 195] width 724 height 262
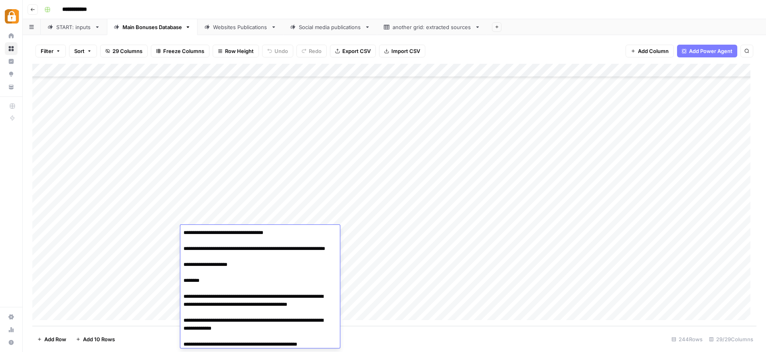
click at [211, 229] on textarea "**********" at bounding box center [257, 304] width 154 height 155
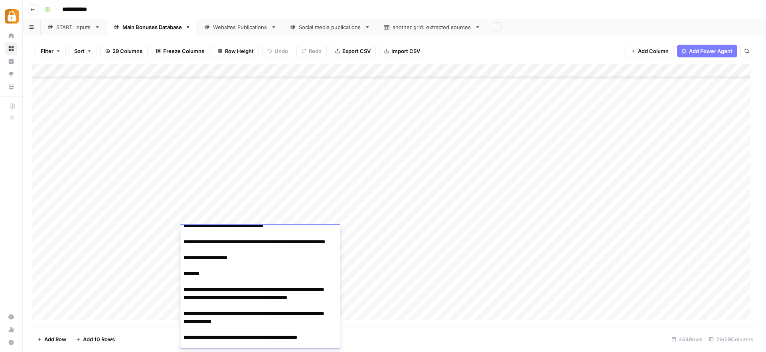
scroll to position [34, 0]
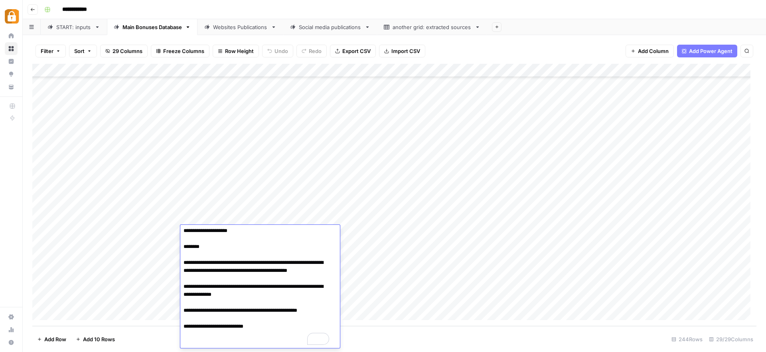
drag, startPoint x: 184, startPoint y: 232, endPoint x: 282, endPoint y: 350, distance: 153.5
click at [282, 350] on body "**********" at bounding box center [383, 176] width 766 height 352
click at [286, 209] on div "Add Column" at bounding box center [394, 195] width 724 height 262
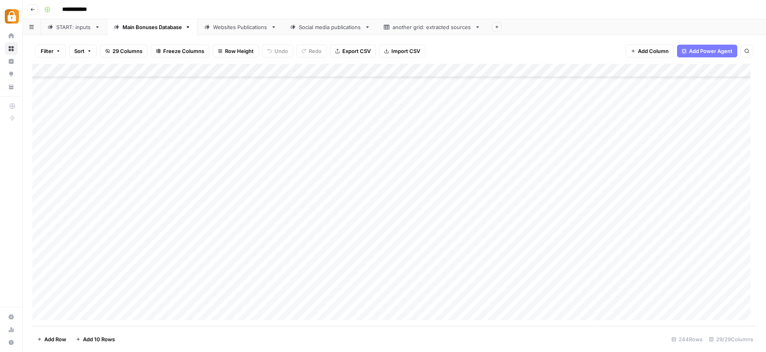
click at [227, 28] on div "Websites Publications" at bounding box center [240, 27] width 55 height 8
click at [308, 299] on div "Add Column" at bounding box center [394, 195] width 724 height 262
click at [308, 299] on textarea at bounding box center [327, 300] width 128 height 11
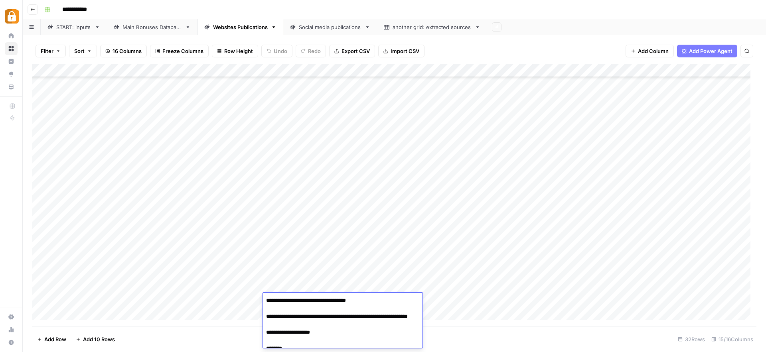
type textarea "**********"
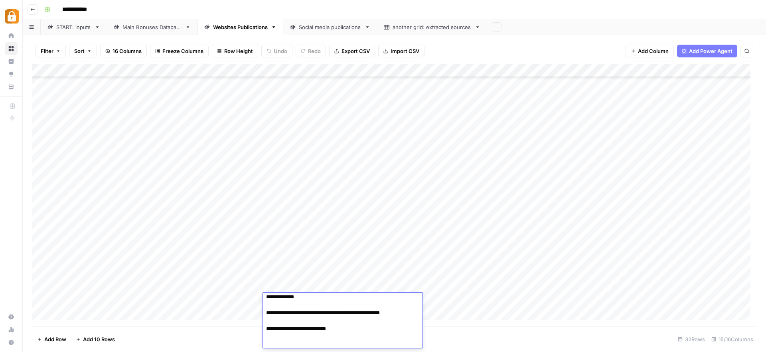
click at [450, 298] on div "Add Column" at bounding box center [394, 195] width 724 height 262
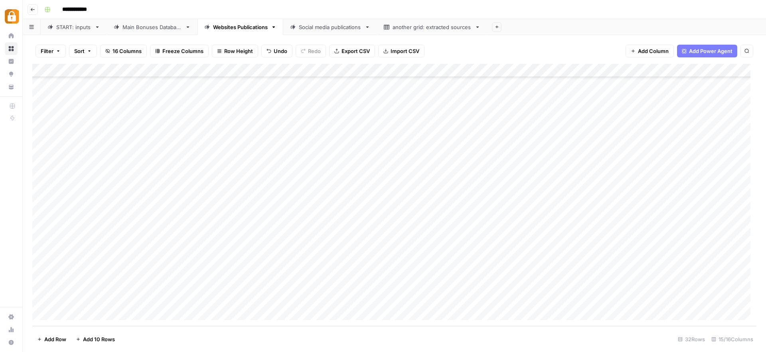
click at [179, 234] on div "Add Column" at bounding box center [394, 195] width 724 height 262
click at [166, 302] on div "Add Column" at bounding box center [394, 195] width 724 height 262
click at [397, 270] on div "Add Column" at bounding box center [394, 195] width 724 height 262
click at [410, 301] on div "Add Column" at bounding box center [394, 195] width 724 height 262
click at [500, 300] on div "Add Column" at bounding box center [394, 195] width 724 height 262
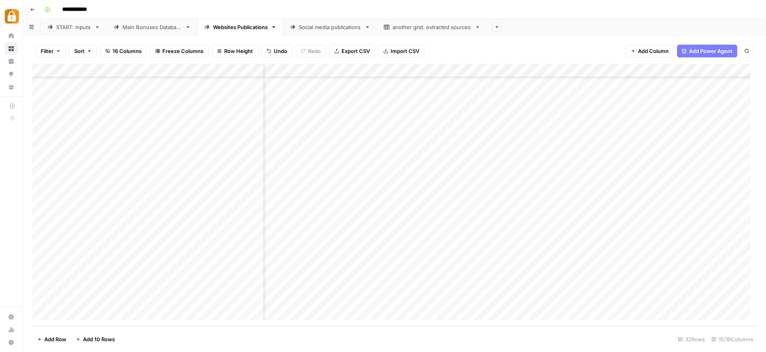
scroll to position [204, 217]
click at [443, 298] on div "Add Column" at bounding box center [394, 195] width 724 height 262
click at [42, 300] on div "Add Column" at bounding box center [394, 195] width 724 height 262
click at [55, 342] on span "Delete 1 Row" at bounding box center [53, 339] width 32 height 8
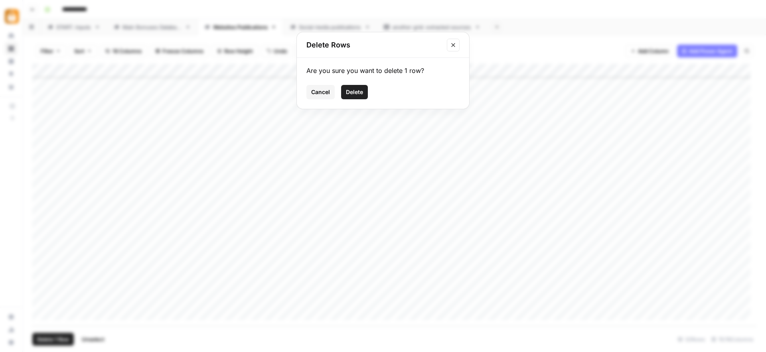
click at [362, 91] on span "Delete" at bounding box center [354, 92] width 17 height 8
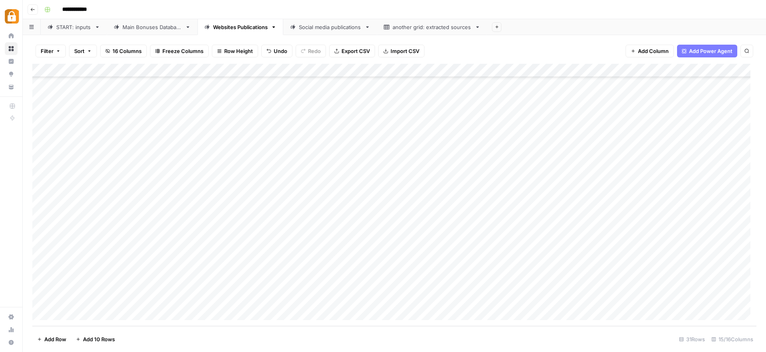
click at [147, 30] on div "Main Bonuses Database" at bounding box center [151, 27] width 59 height 8
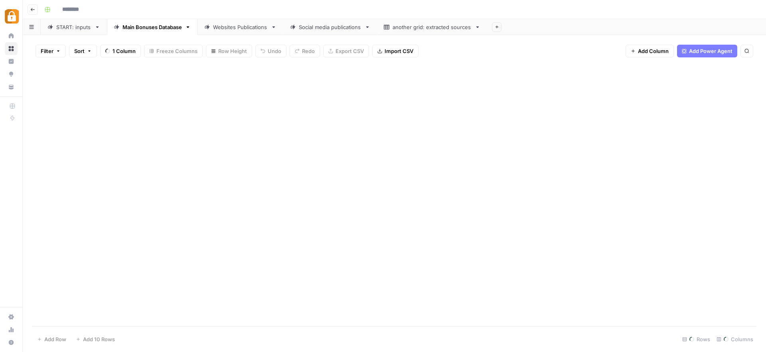
type input "**********"
click at [312, 41] on div "Filter Sort 29 Columns Freeze Columns Row Height Undo Redo Export CSV Import CS…" at bounding box center [394, 193] width 743 height 317
click at [338, 202] on div "Add Column" at bounding box center [394, 195] width 724 height 262
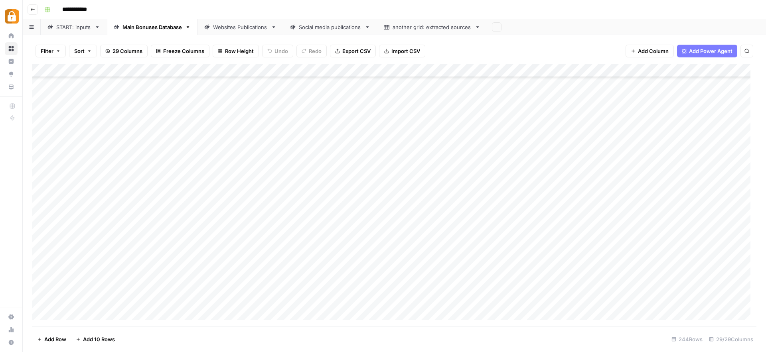
scroll to position [3078, 0]
click at [292, 267] on div "Add Column" at bounding box center [394, 195] width 724 height 262
click at [303, 245] on div "Add Column" at bounding box center [394, 195] width 724 height 262
click at [342, 234] on div "Add Column" at bounding box center [394, 195] width 724 height 262
click at [223, 234] on div "Add Column" at bounding box center [394, 195] width 724 height 262
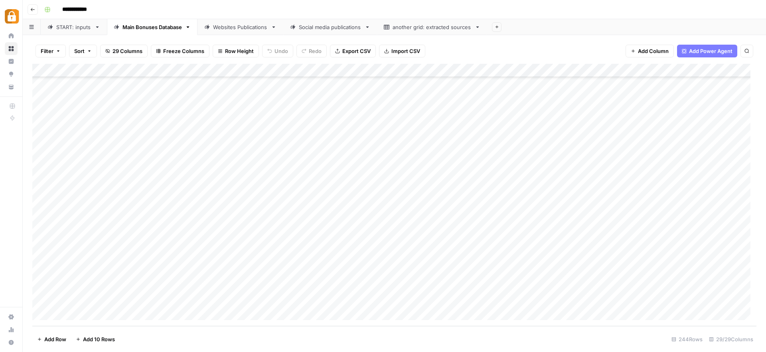
click at [223, 234] on div "Add Column" at bounding box center [394, 195] width 724 height 262
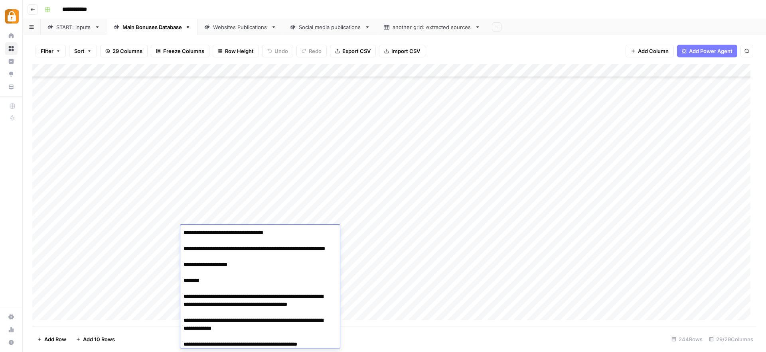
scroll to position [34, 0]
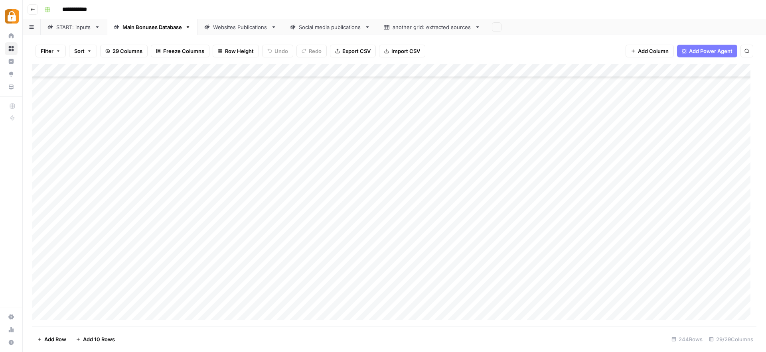
click at [394, 231] on div "Add Column" at bounding box center [394, 195] width 724 height 262
